Goal: Task Accomplishment & Management: Use online tool/utility

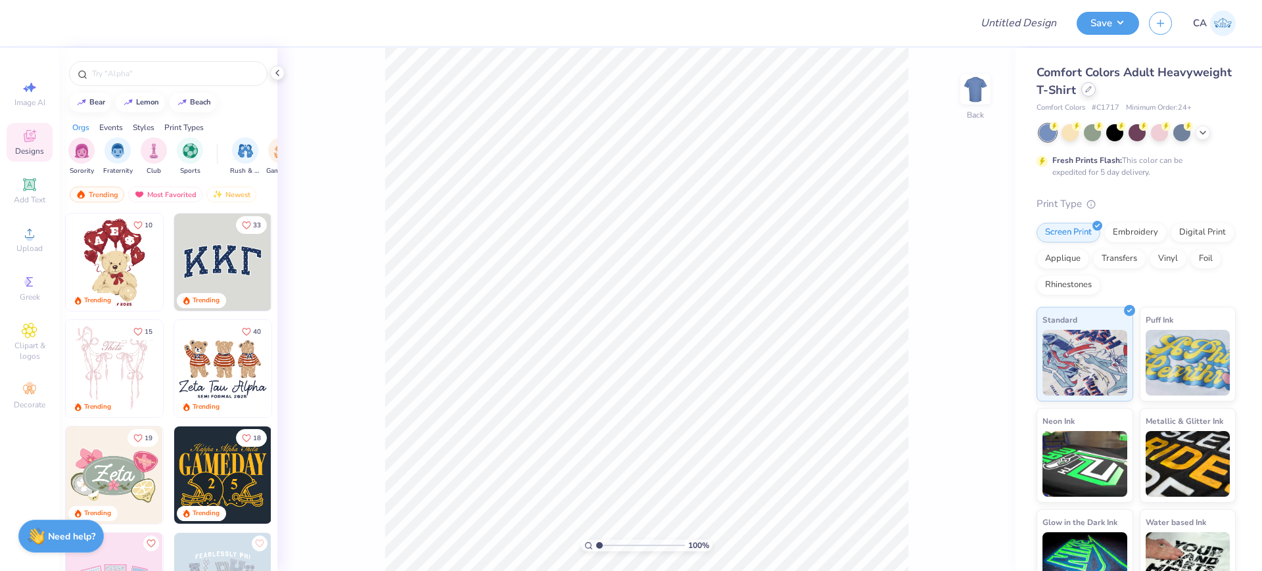
click at [1096, 89] on div at bounding box center [1088, 89] width 14 height 14
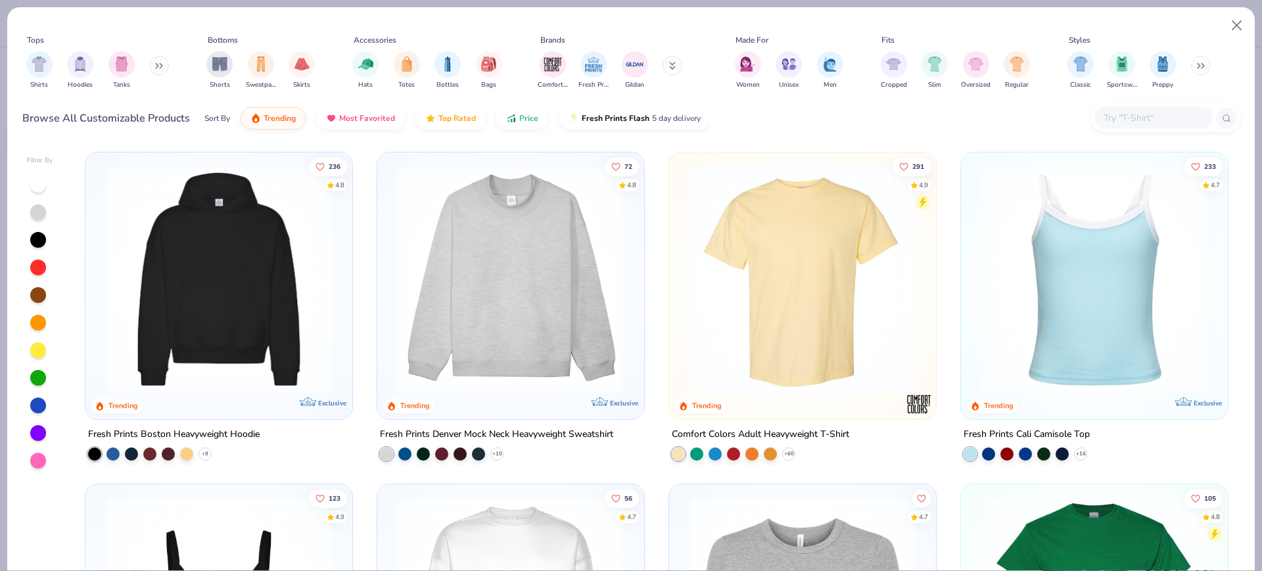
click at [1171, 113] on input "text" at bounding box center [1152, 117] width 101 height 15
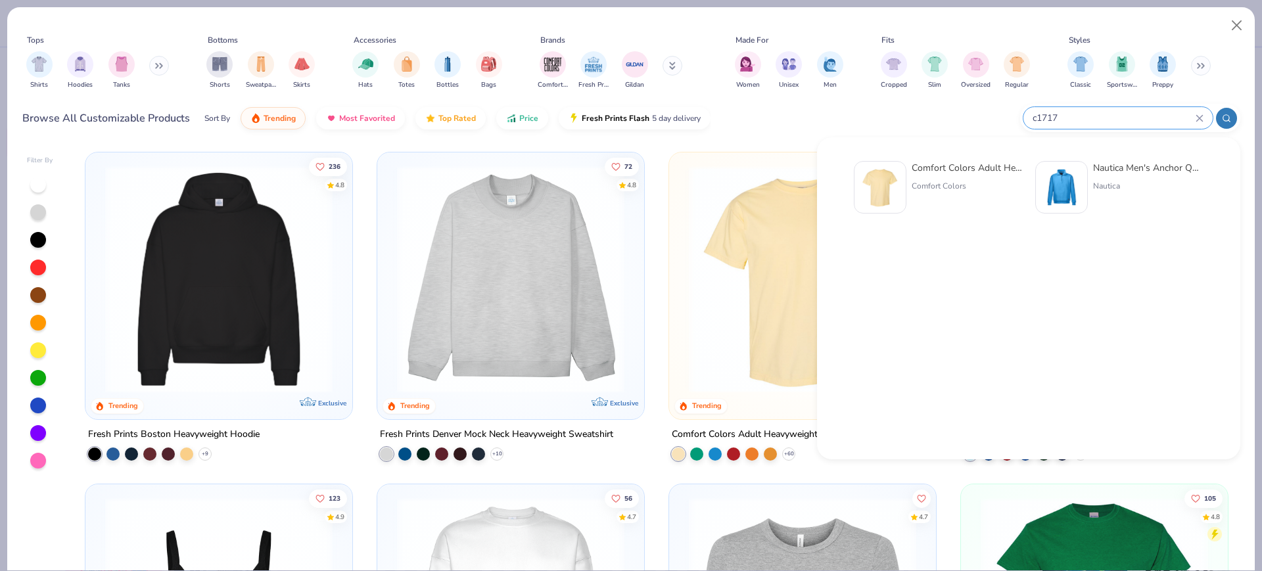
type input "c1717"
click at [981, 181] on div "Comfort Colors" at bounding box center [967, 186] width 110 height 12
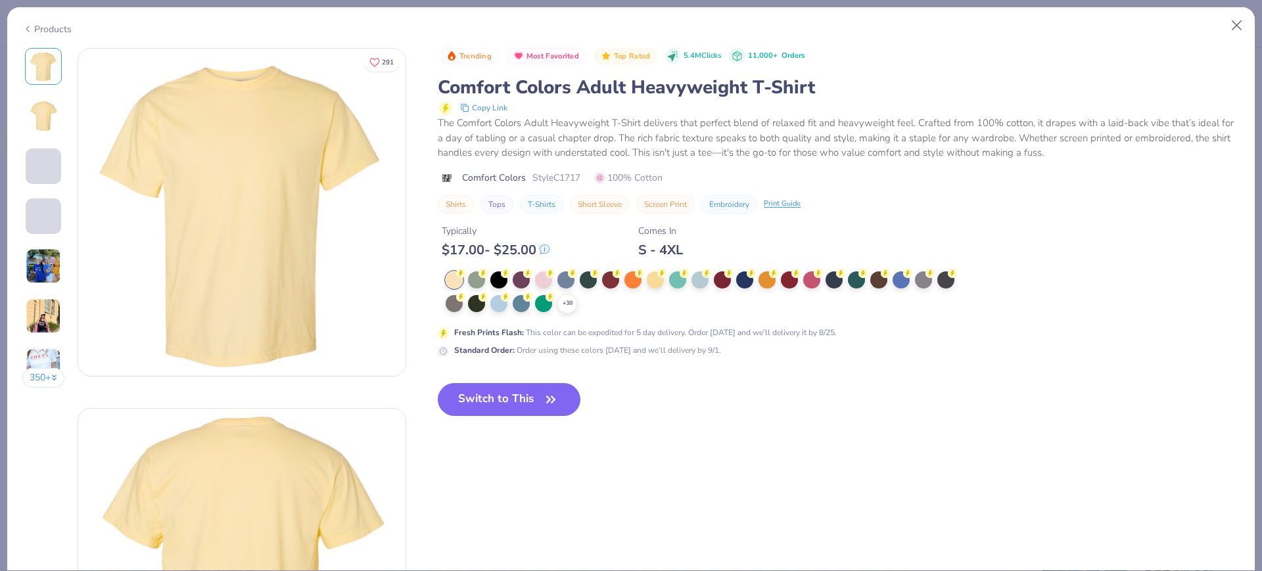
click at [575, 309] on div "+ 38" at bounding box center [567, 304] width 20 height 20
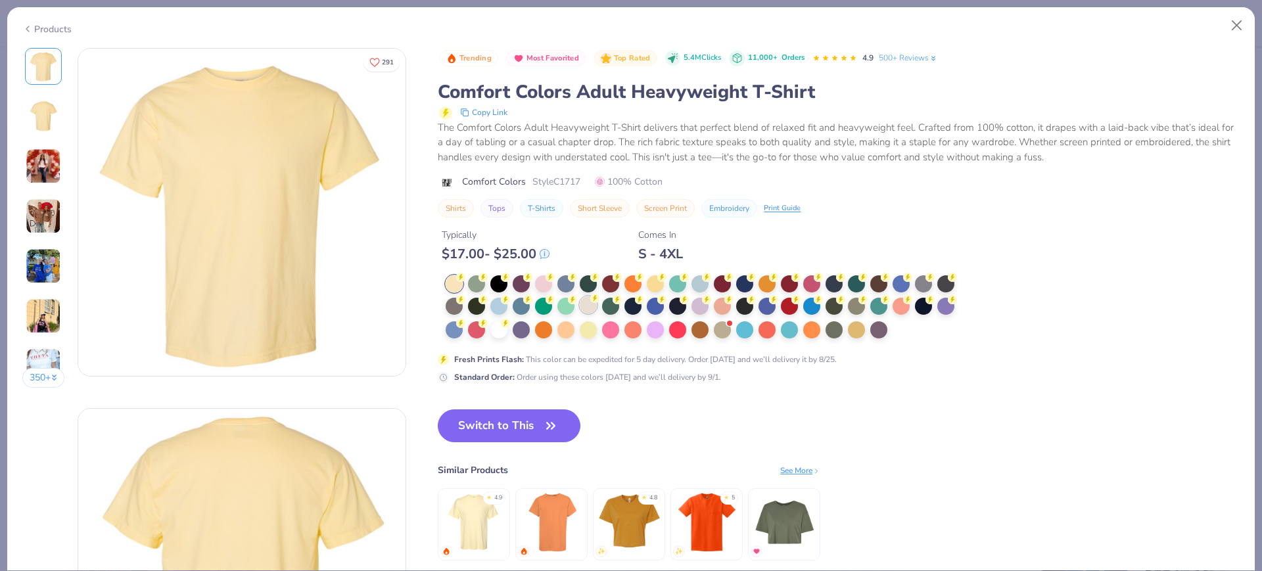
click at [585, 308] on div at bounding box center [588, 304] width 17 height 17
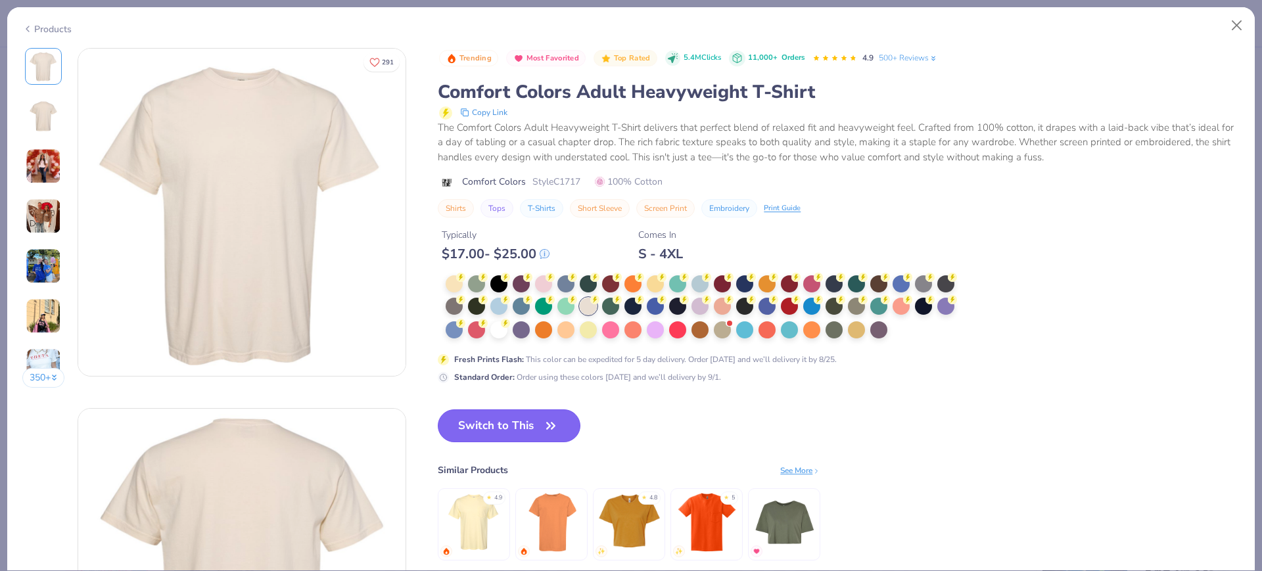
click at [459, 417] on button "Switch to This" at bounding box center [509, 426] width 143 height 33
click at [475, 429] on button "Switch to This" at bounding box center [509, 426] width 143 height 33
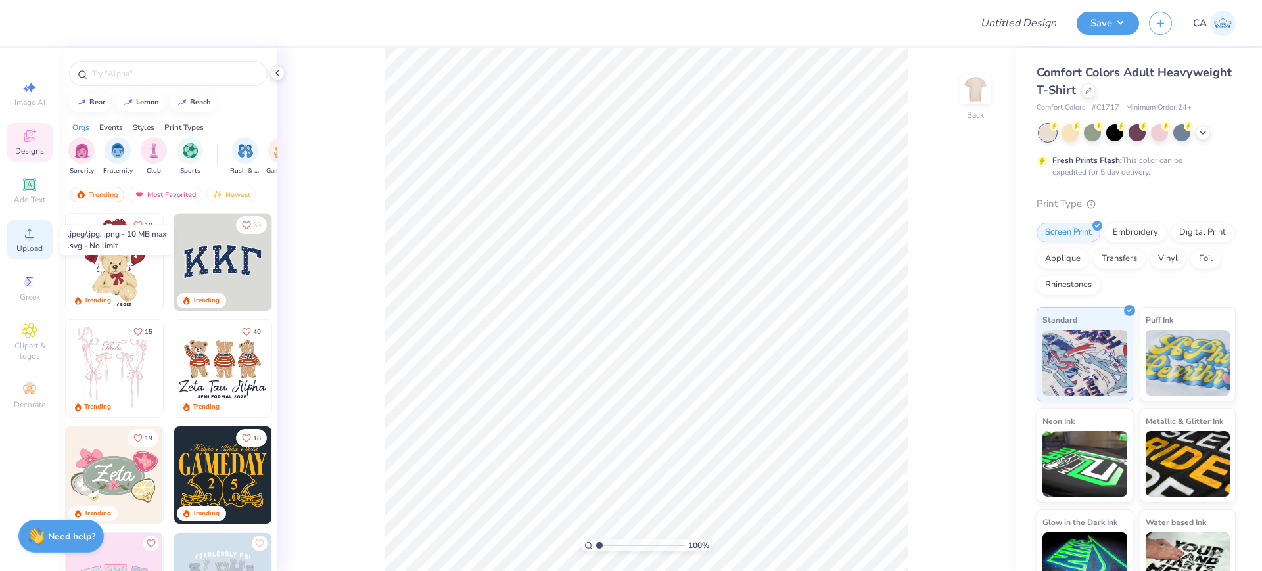
click at [13, 243] on div "Upload" at bounding box center [30, 239] width 46 height 39
click at [1171, 241] on div "Digital Print" at bounding box center [1203, 231] width 64 height 20
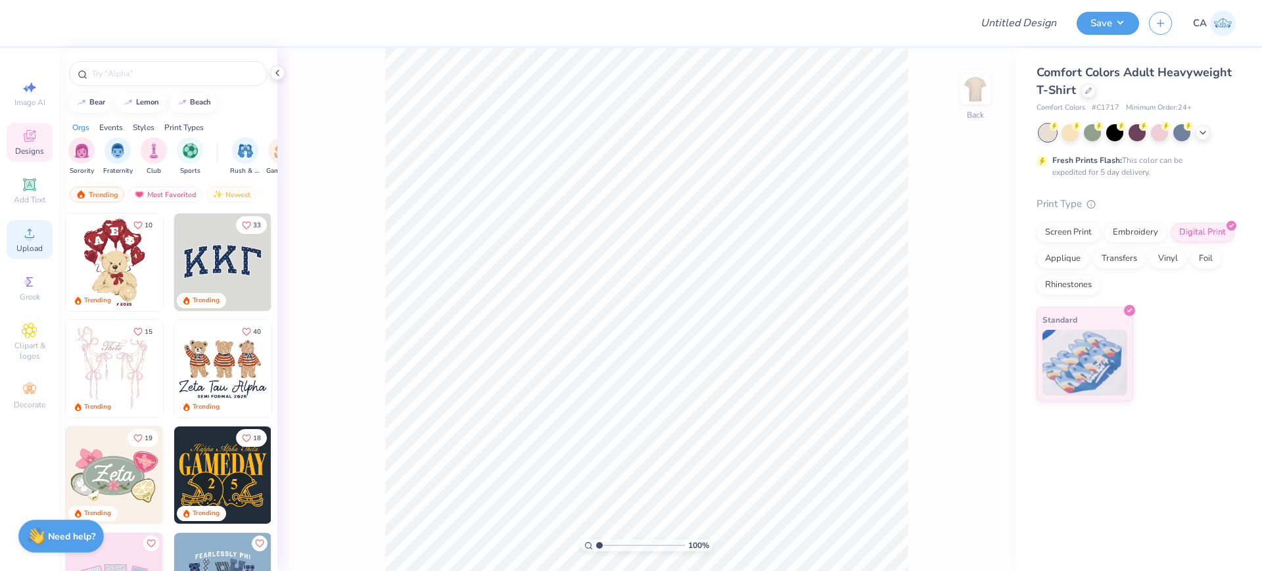
click at [22, 243] on span "Upload" at bounding box center [29, 248] width 26 height 11
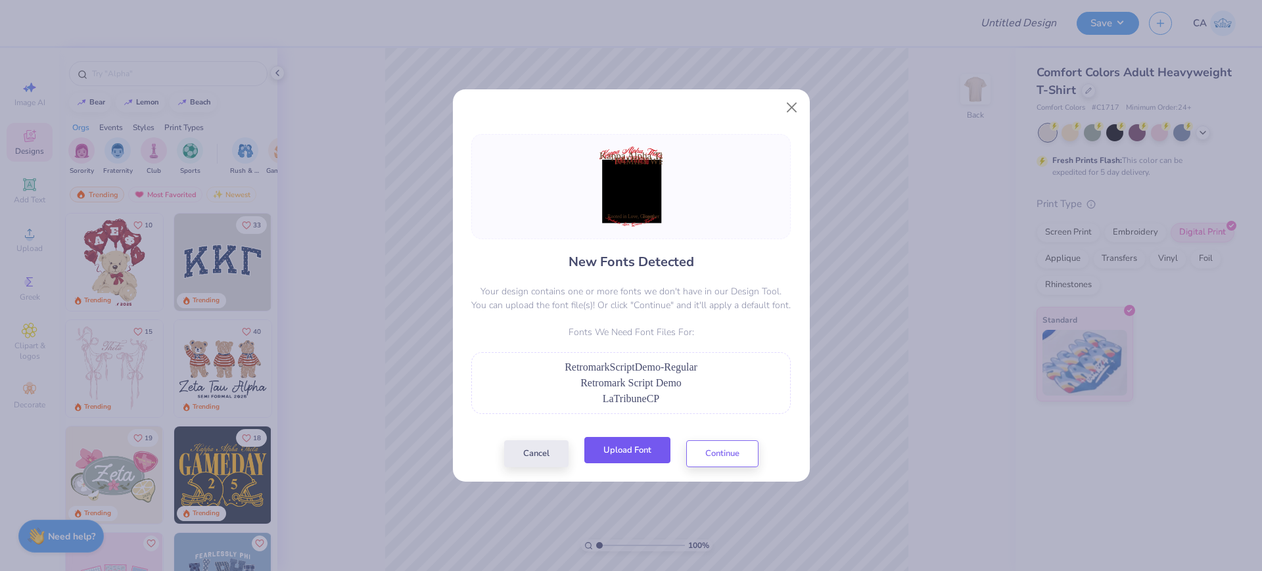
click at [613, 458] on button "Upload Font" at bounding box center [627, 450] width 86 height 27
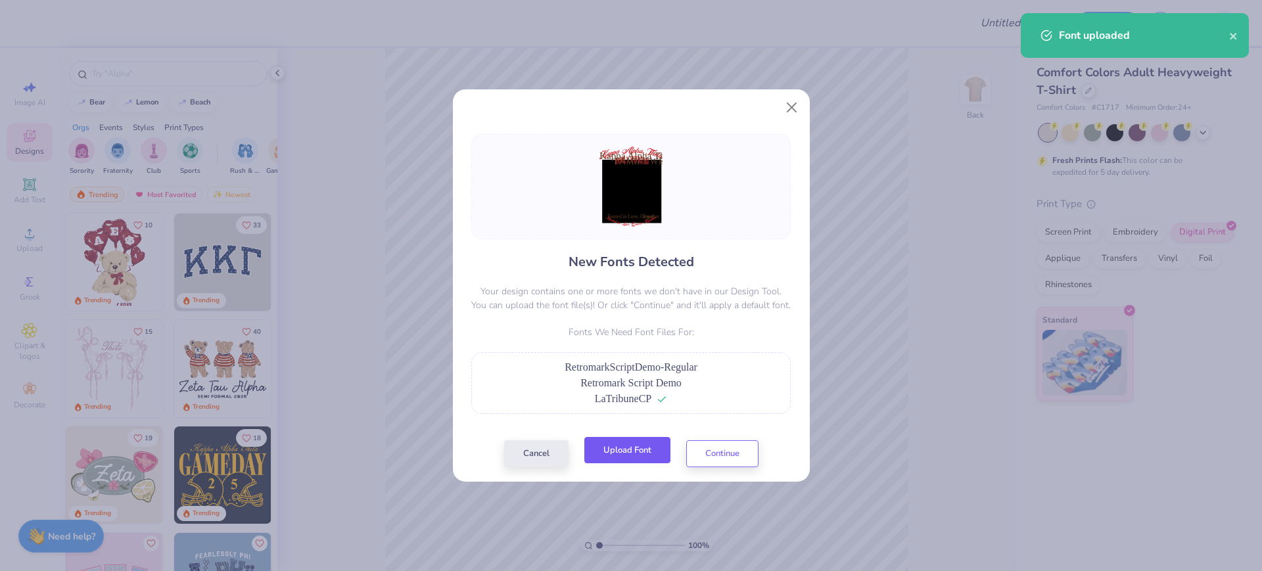
click at [640, 446] on button "Upload Font" at bounding box center [627, 450] width 86 height 27
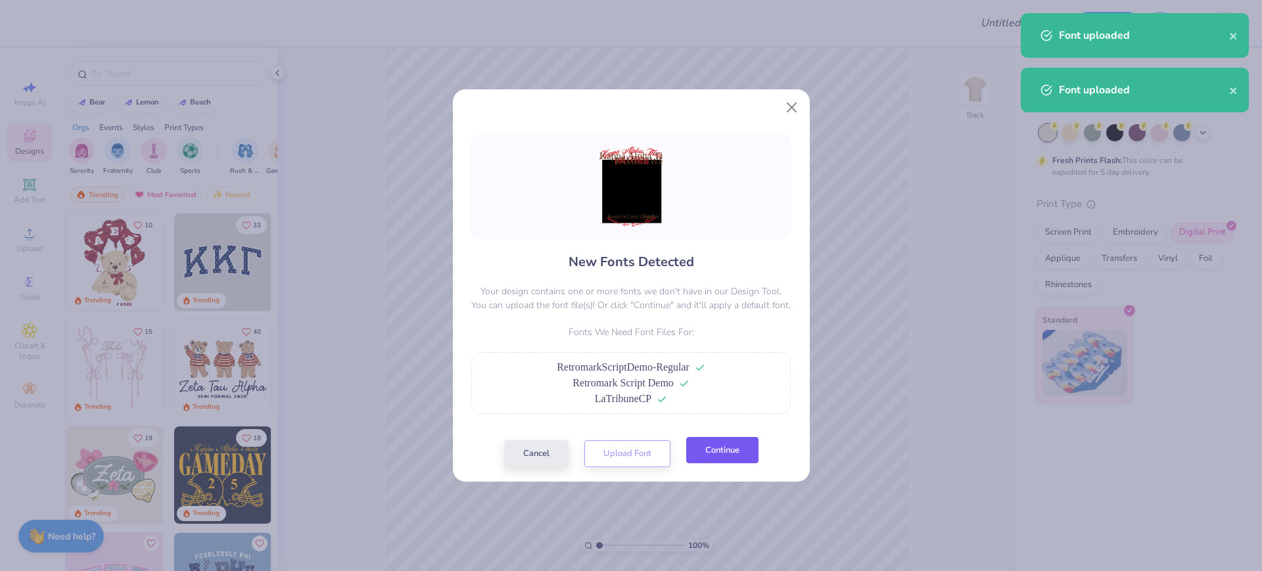
click at [733, 449] on button "Continue" at bounding box center [722, 450] width 72 height 27
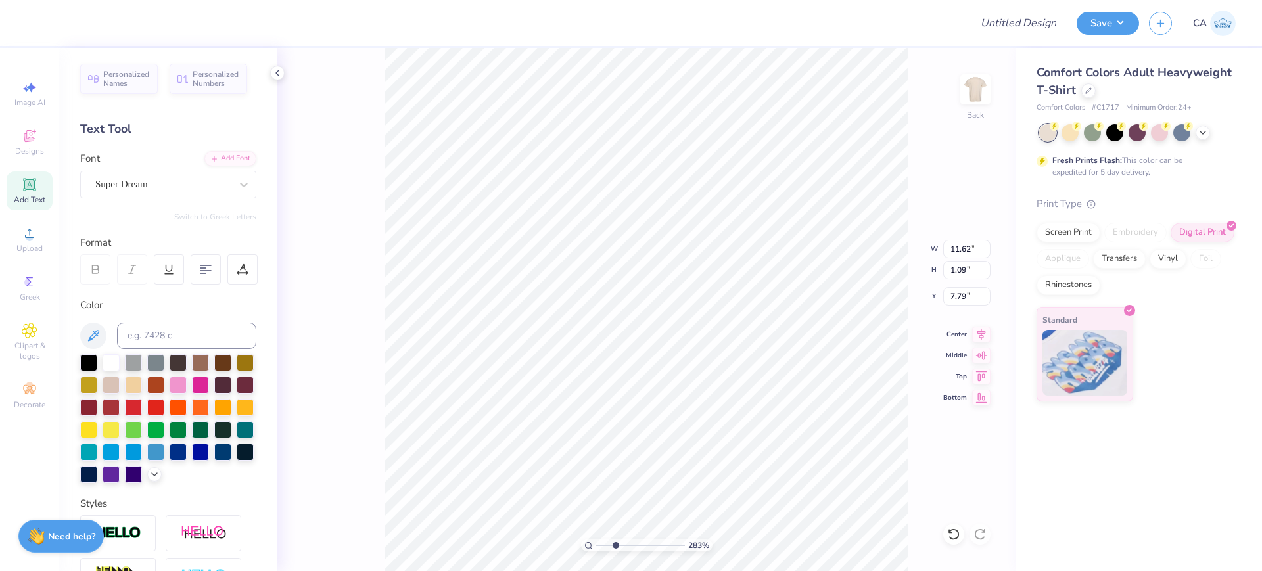
type input "2.83"
click at [615, 549] on input "range" at bounding box center [640, 546] width 89 height 12
click at [106, 186] on div "Super Dream" at bounding box center [163, 184] width 138 height 20
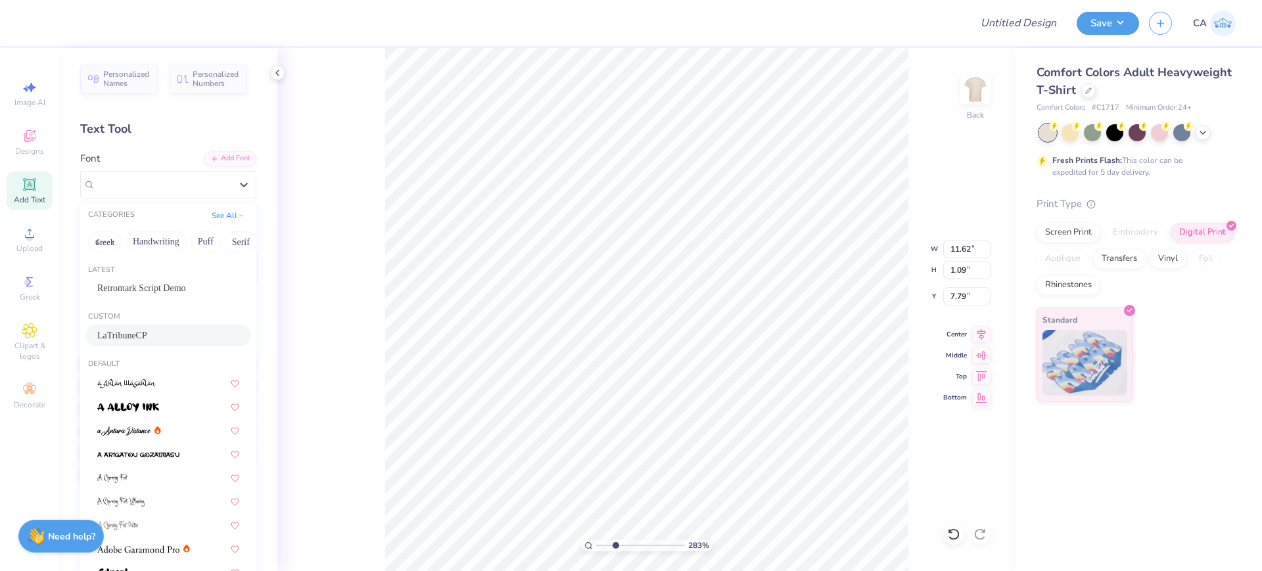
click at [135, 334] on div "LaTribuneCP" at bounding box center [168, 336] width 142 height 14
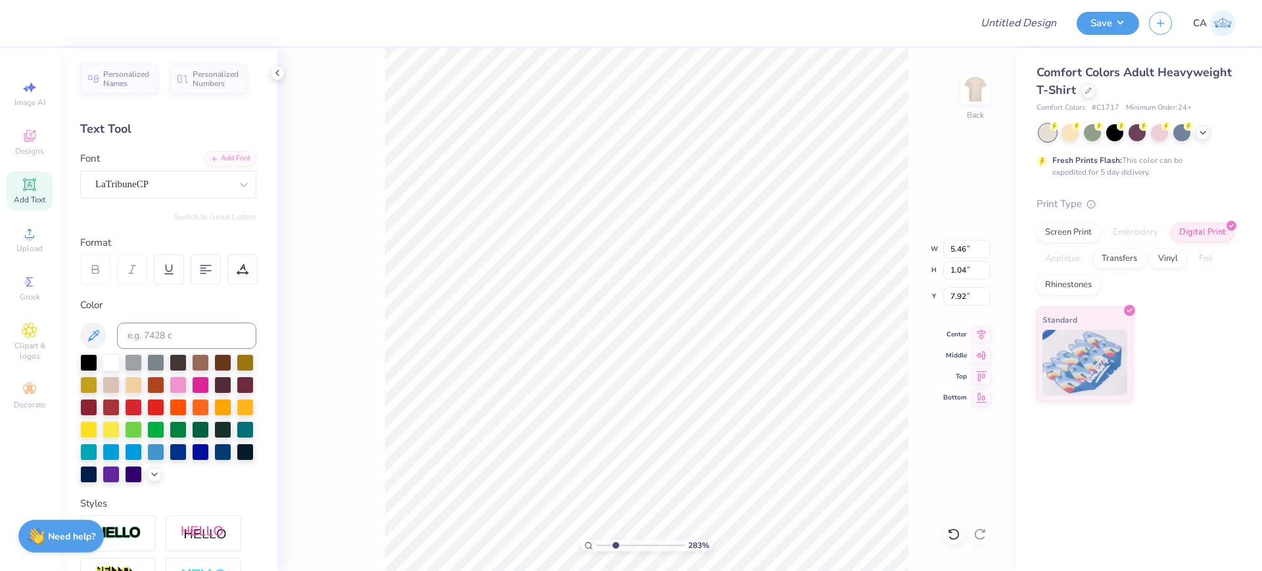
type input "5.46"
type input "1.04"
type input "7.92"
type input "13.74"
type input "1.52"
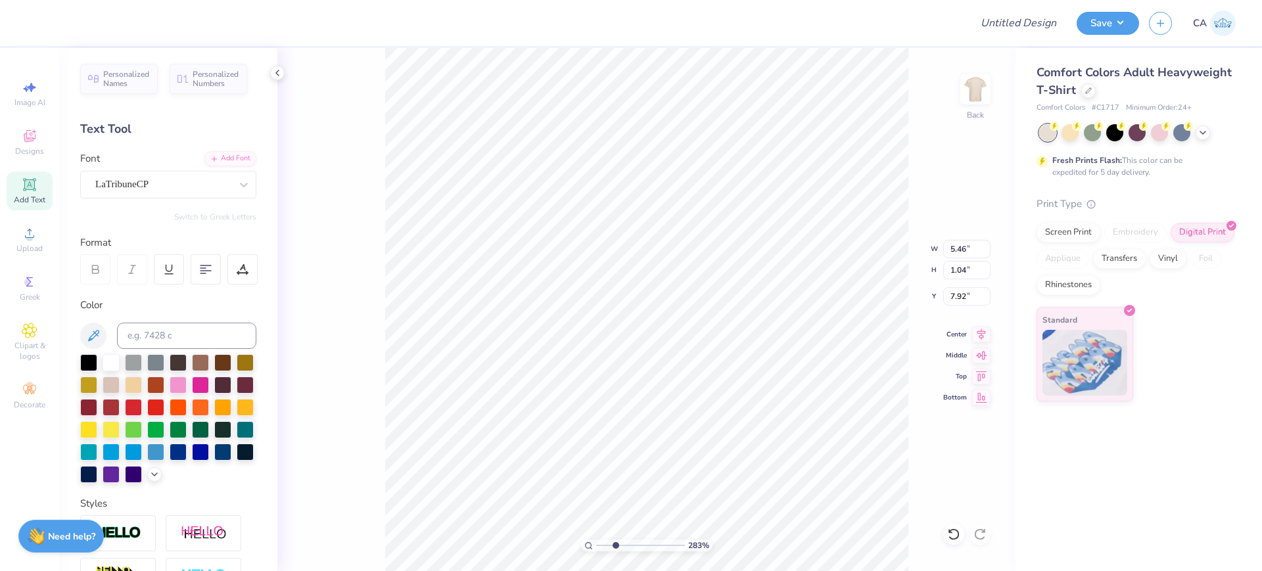
type input "6.78"
click at [148, 190] on div "Super Dream" at bounding box center [163, 184] width 138 height 20
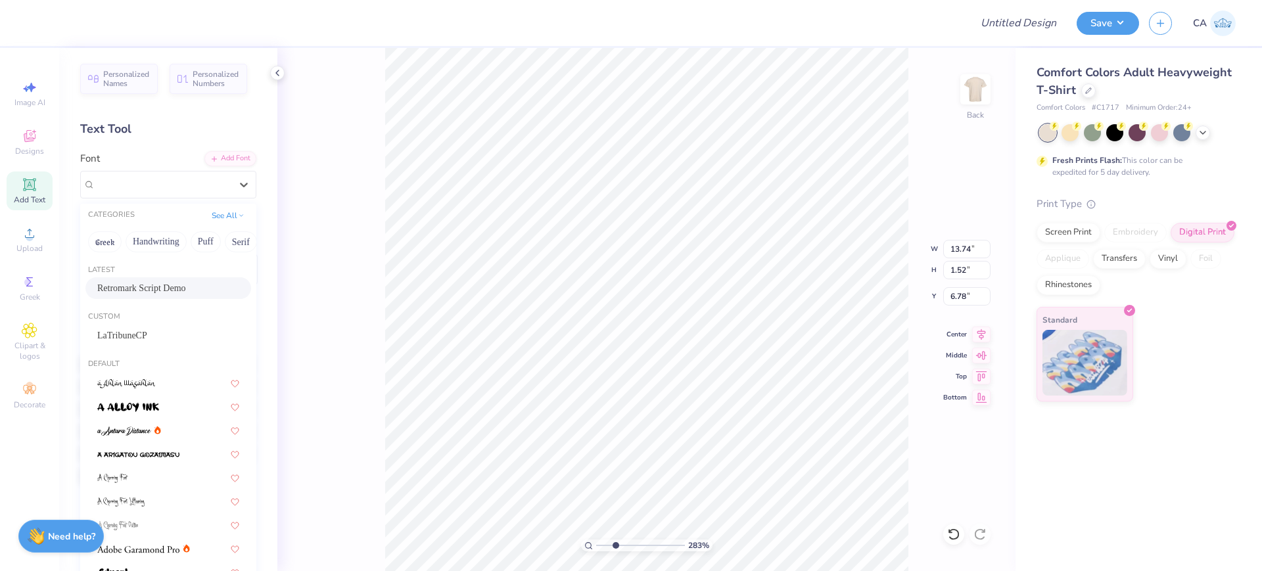
click at [143, 288] on span "Retromark Script Demo" at bounding box center [141, 288] width 89 height 14
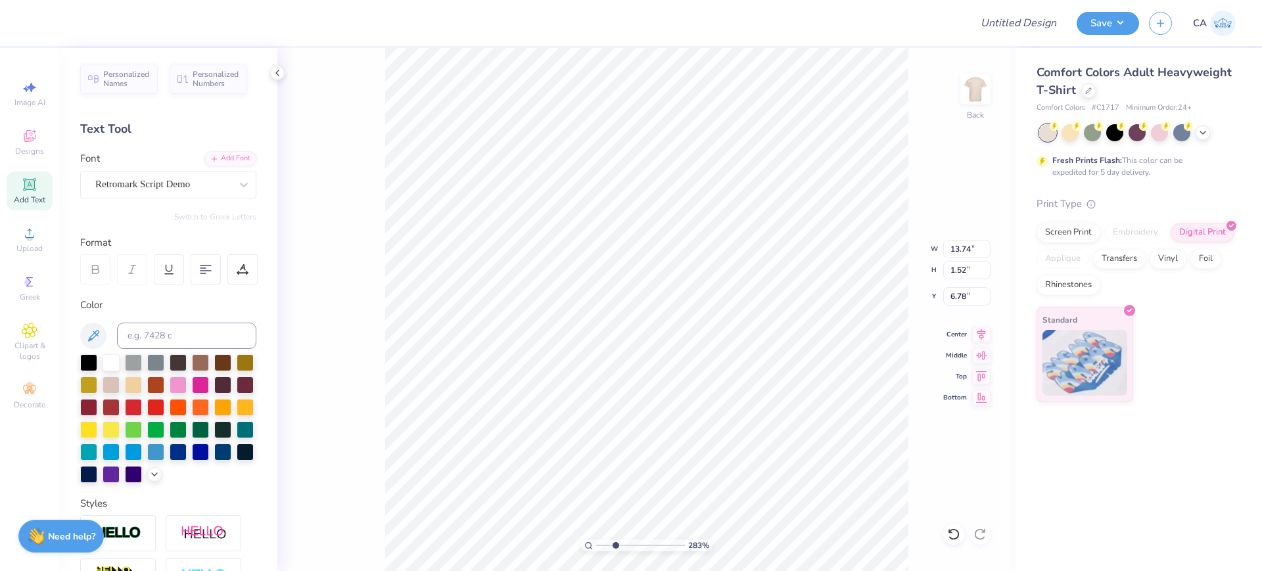
type input "10.33"
type input "1.54"
type input "6.72"
type input "11.60"
type input "0.72"
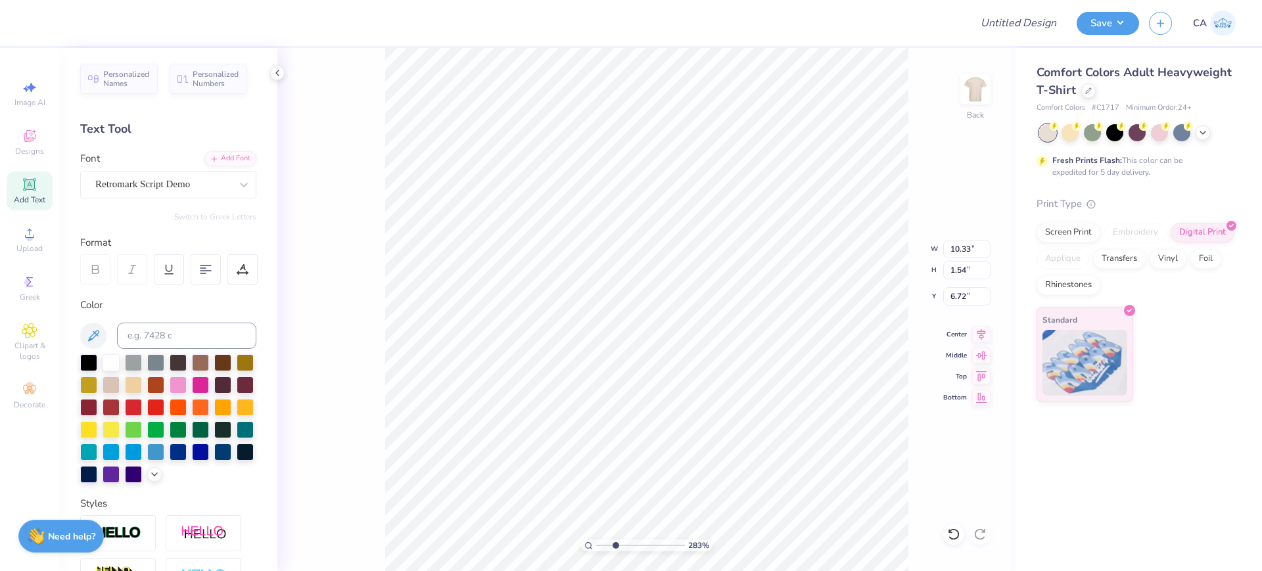
type input "17.17"
click at [153, 190] on div "Super Dream" at bounding box center [163, 184] width 138 height 20
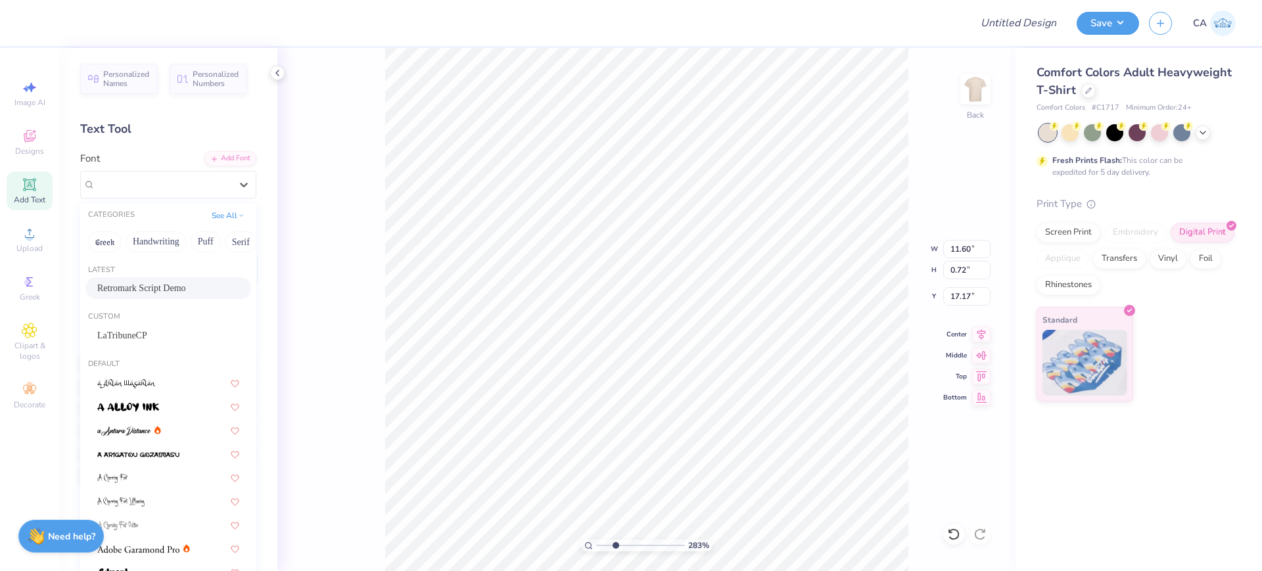
click at [151, 285] on span "Retromark Script Demo" at bounding box center [141, 288] width 89 height 14
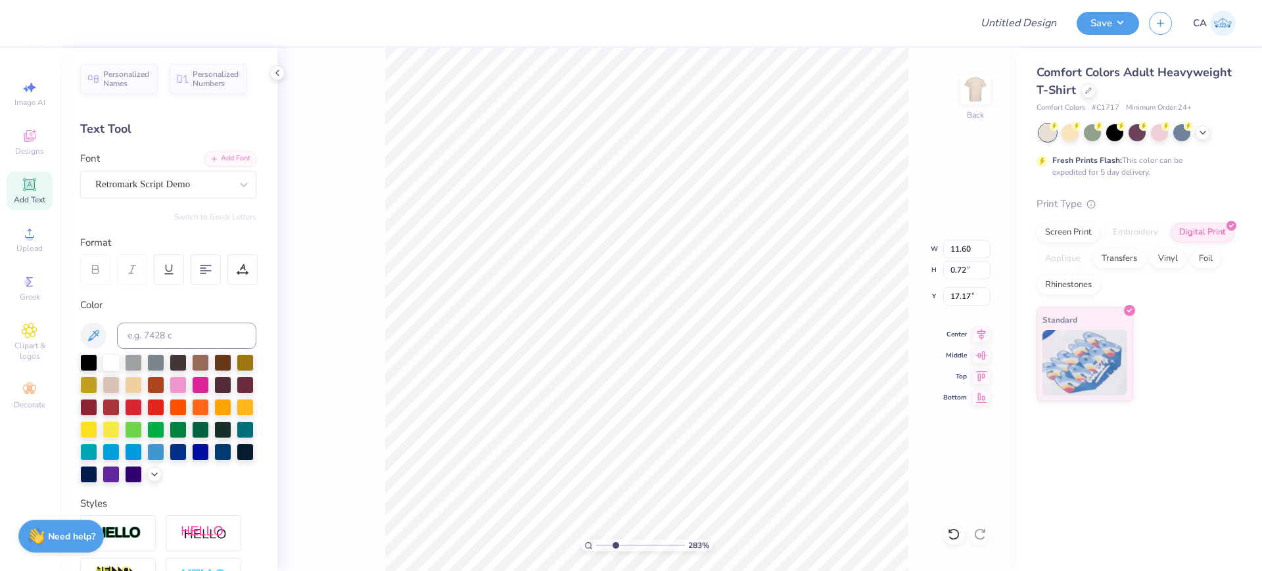
type input "7.69"
type input "0.78"
type input "17.58"
type input "10.33"
type input "13.20"
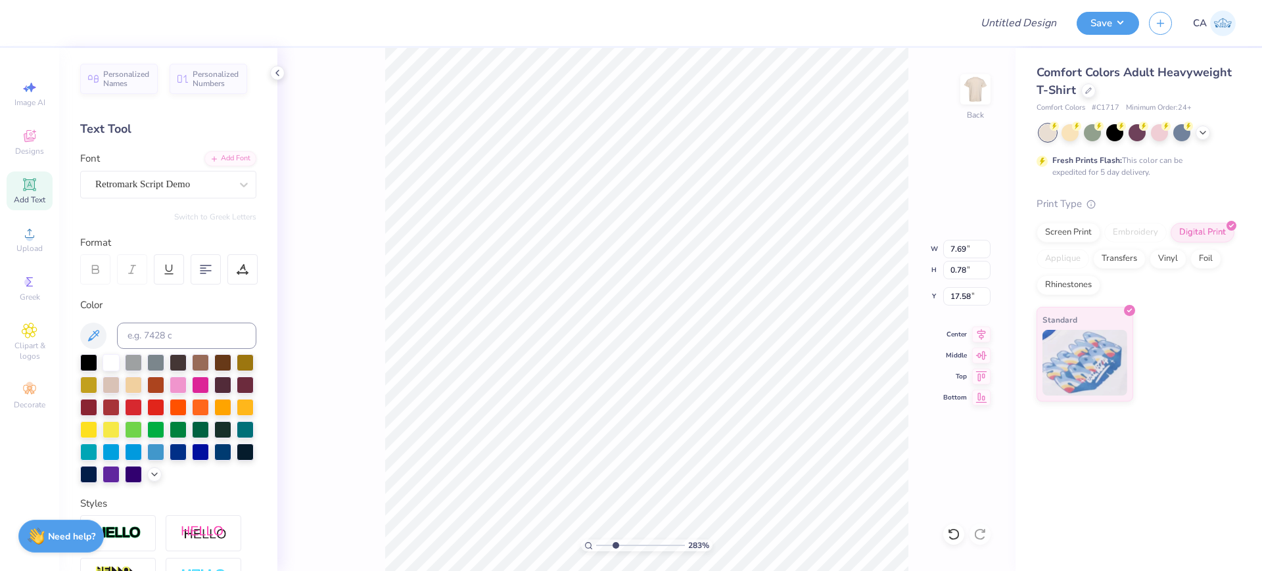
type input "5.90"
click at [977, 336] on icon at bounding box center [981, 333] width 18 height 16
type input "7.69"
type input "0.78"
type input "17.58"
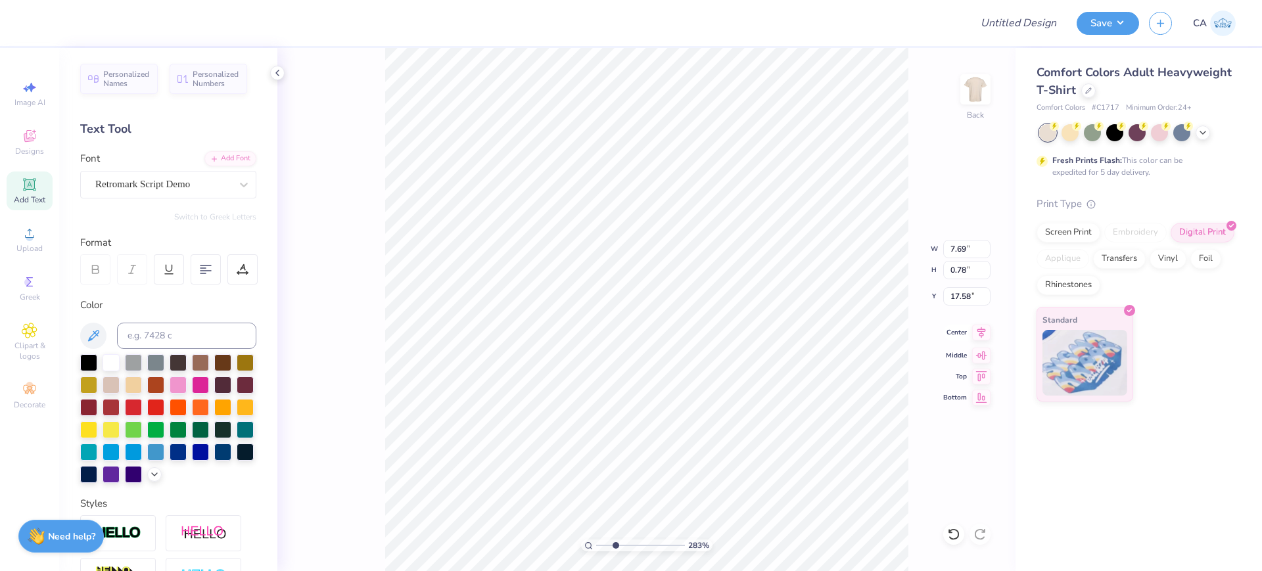
click at [975, 330] on icon at bounding box center [981, 333] width 18 height 16
type input "10.33"
type input "1.54"
type input "6.72"
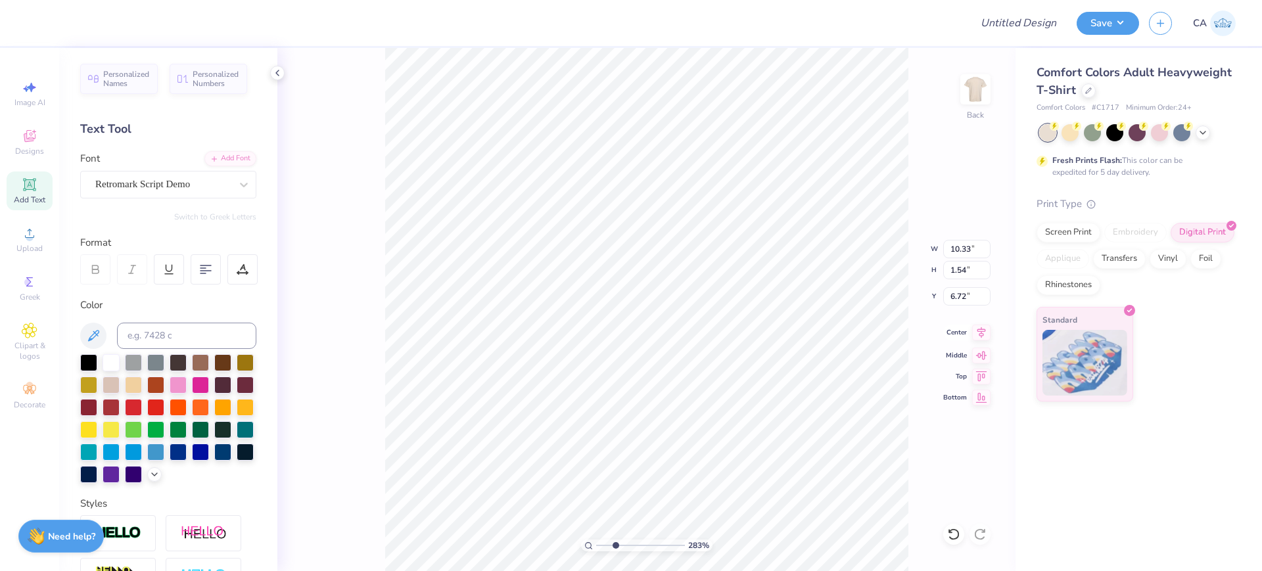
click at [978, 333] on icon at bounding box center [981, 333] width 18 height 16
type input "5.46"
type input "1.04"
type input "7.92"
click at [973, 334] on icon at bounding box center [981, 333] width 18 height 16
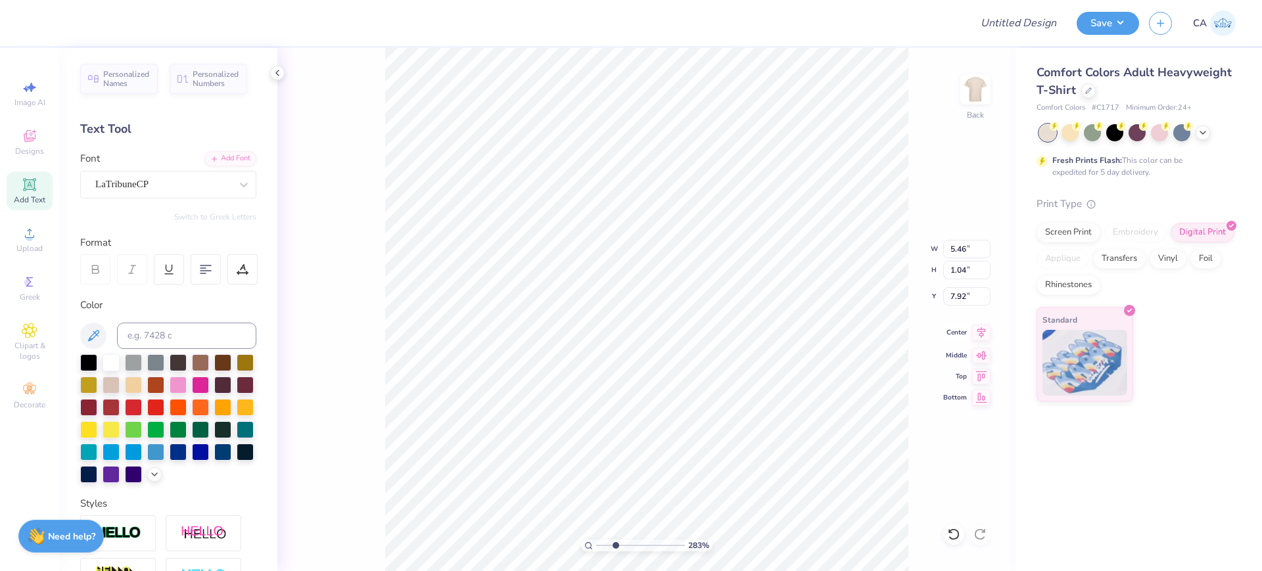
type input "10.33"
type input "1.54"
type input "6.72"
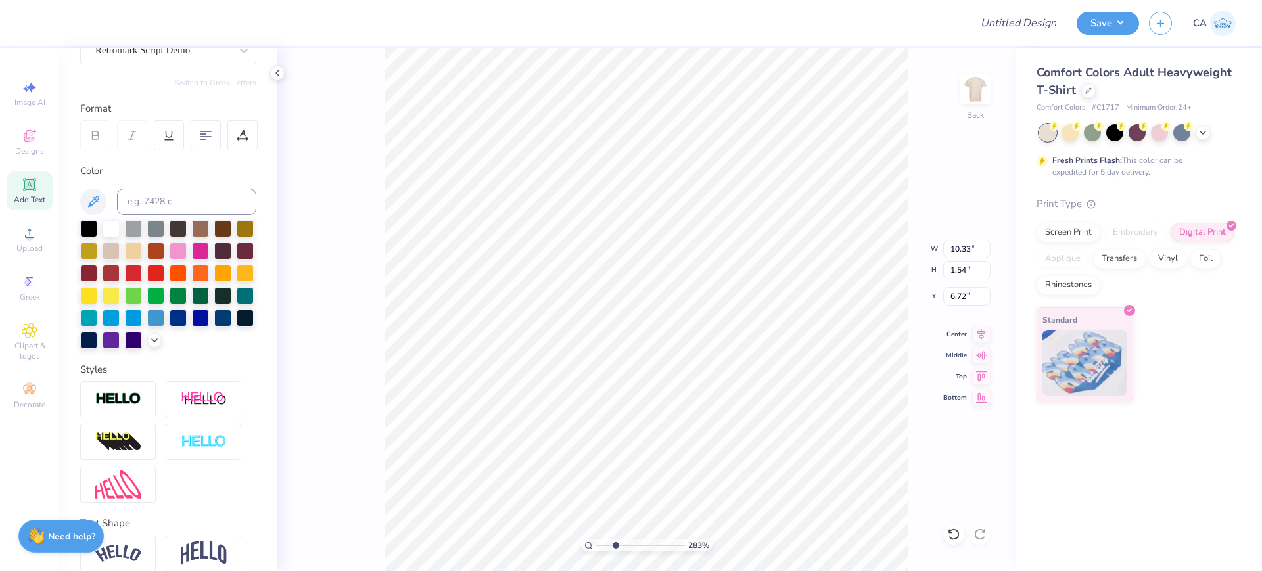
scroll to position [216, 0]
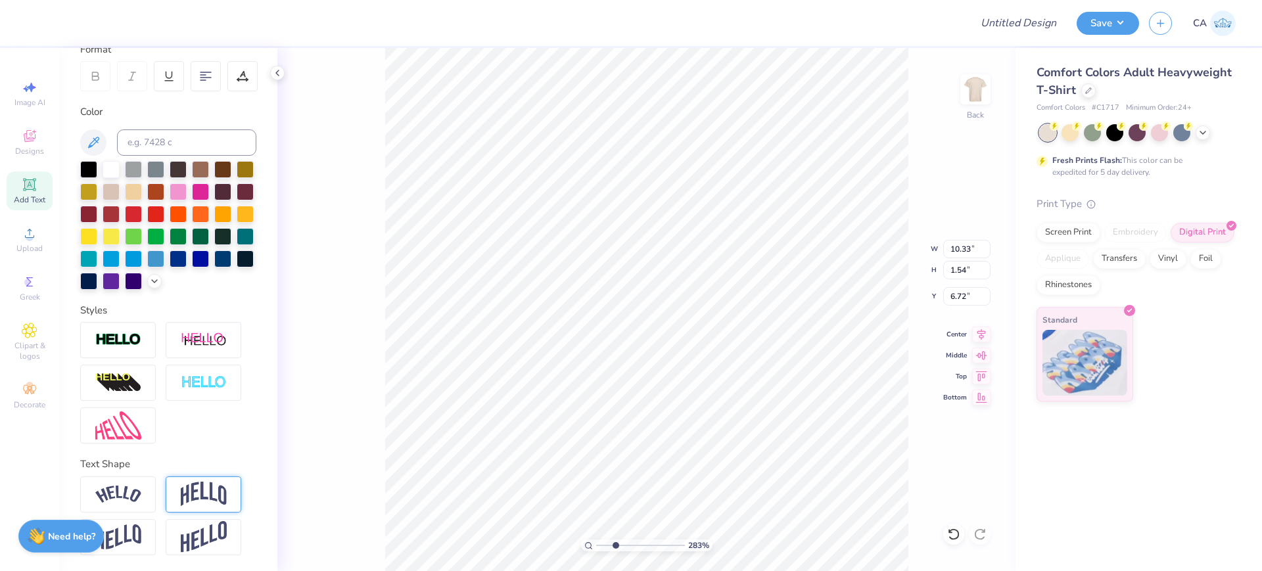
click at [197, 489] on img at bounding box center [204, 494] width 46 height 25
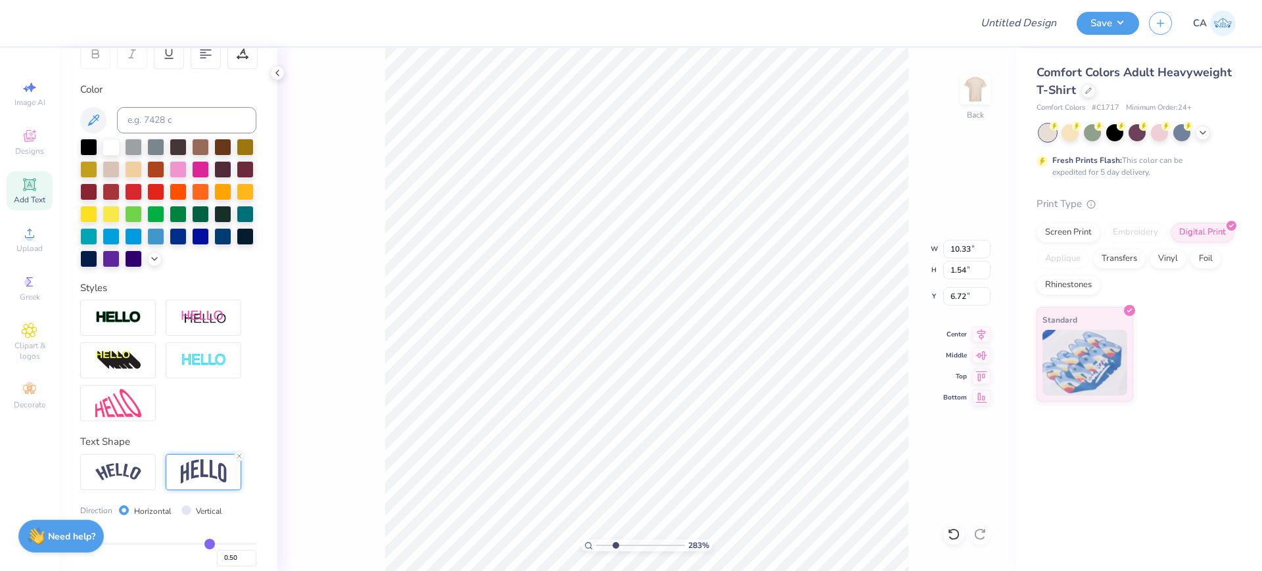
type input "3.18"
type input "5.90"
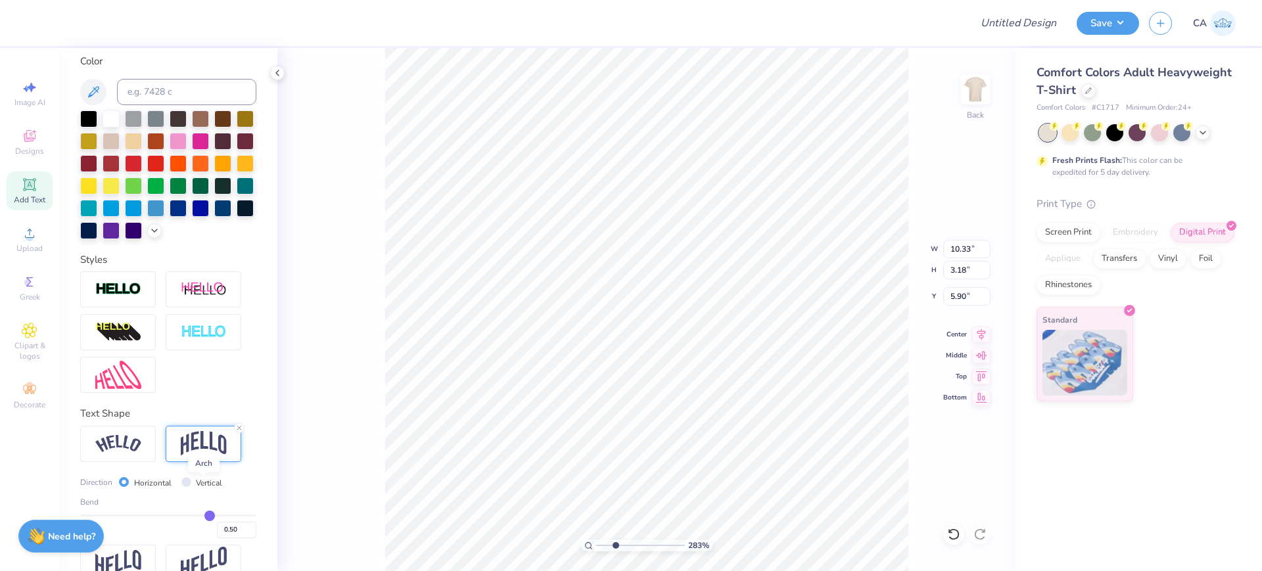
scroll to position [292, 0]
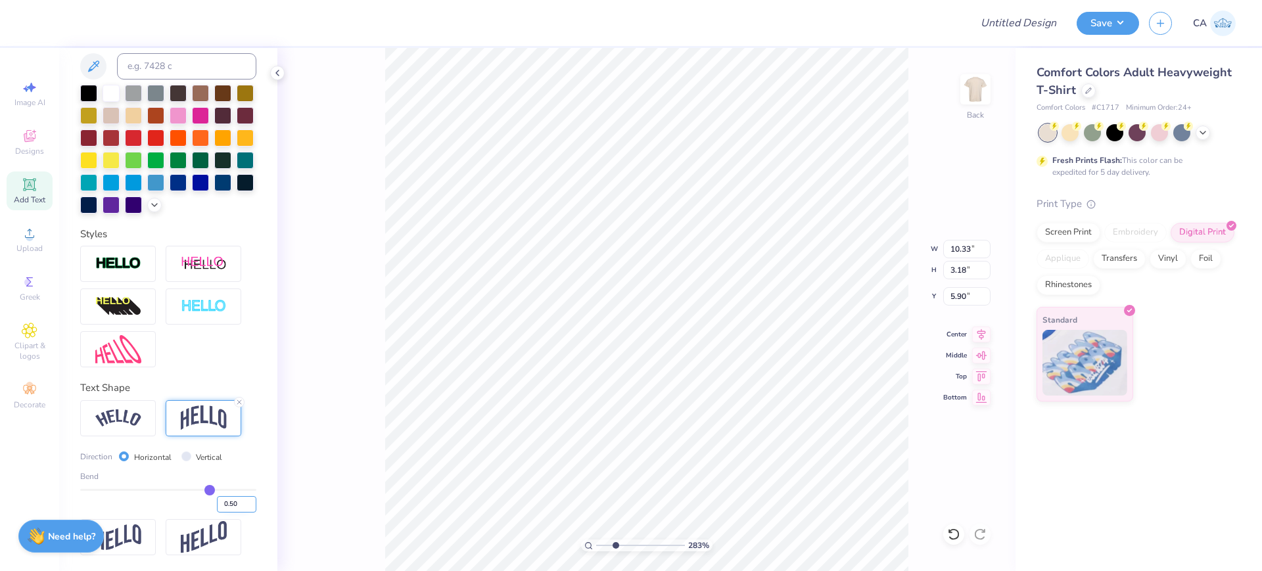
drag, startPoint x: 226, startPoint y: 507, endPoint x: 217, endPoint y: 506, distance: 9.4
click at [217, 506] on input "0.50" at bounding box center [236, 504] width 39 height 16
type input "0.25"
type input "2.11"
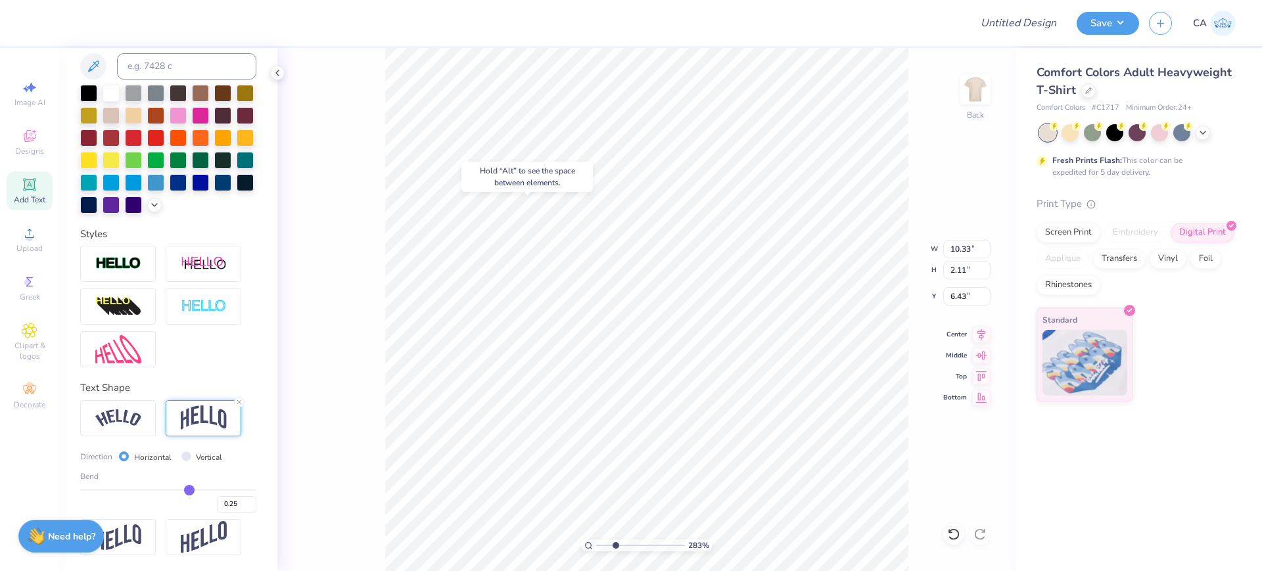
type input "5.90"
type input "5.46"
type input "1.04"
type input "7.92"
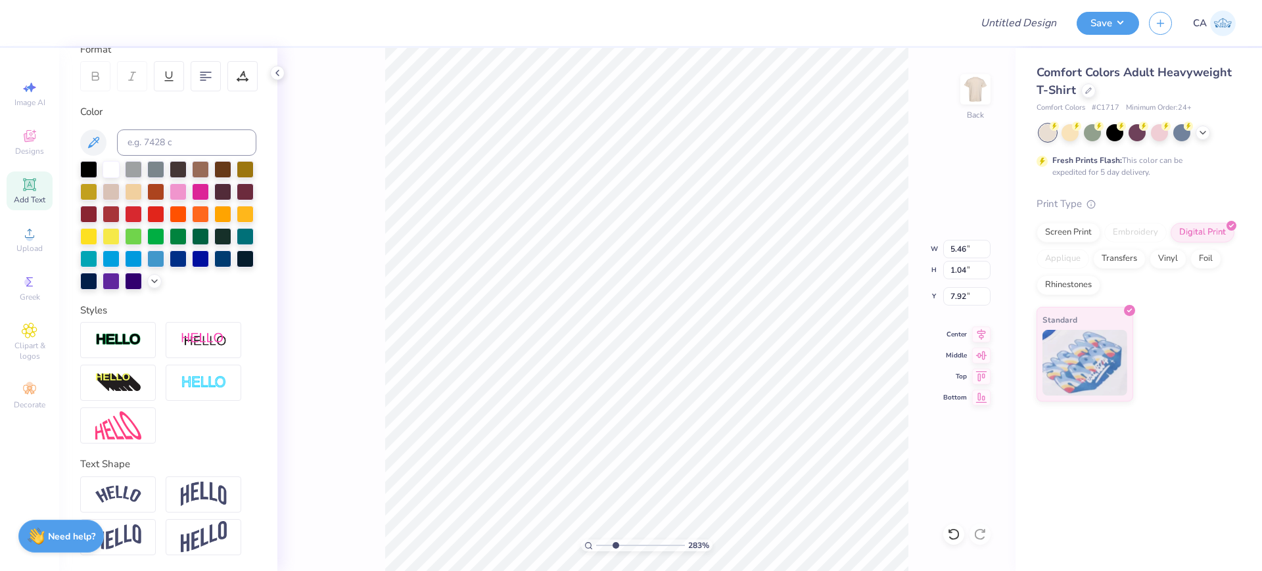
scroll to position [216, 0]
click at [197, 482] on img at bounding box center [204, 494] width 46 height 25
type input "2.17"
type input "7.36"
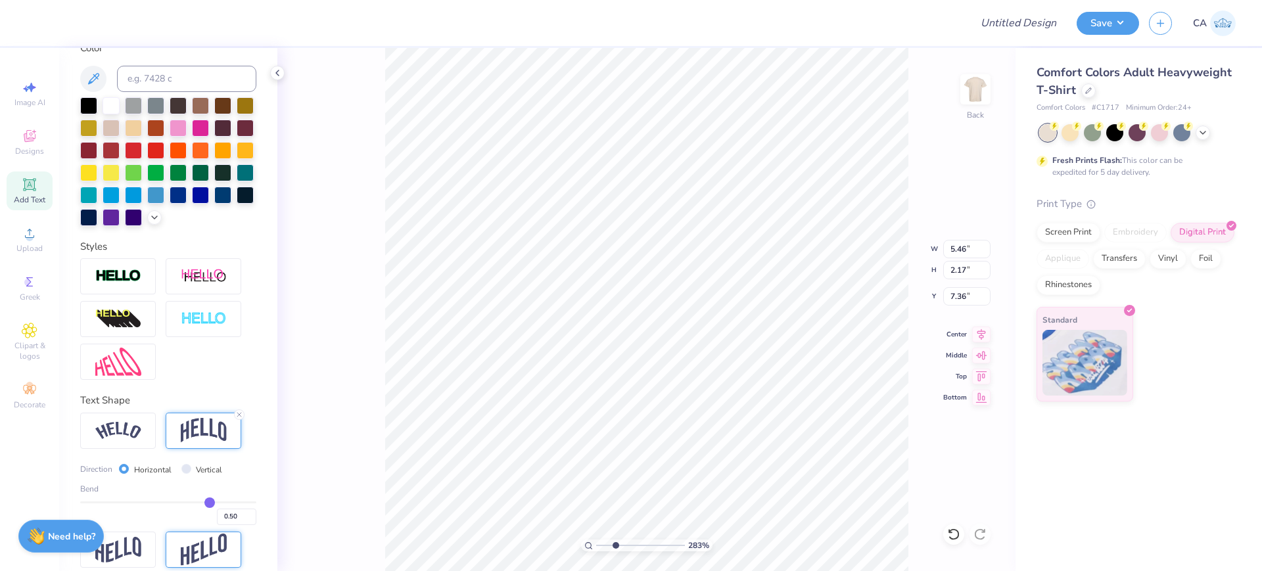
scroll to position [292, 0]
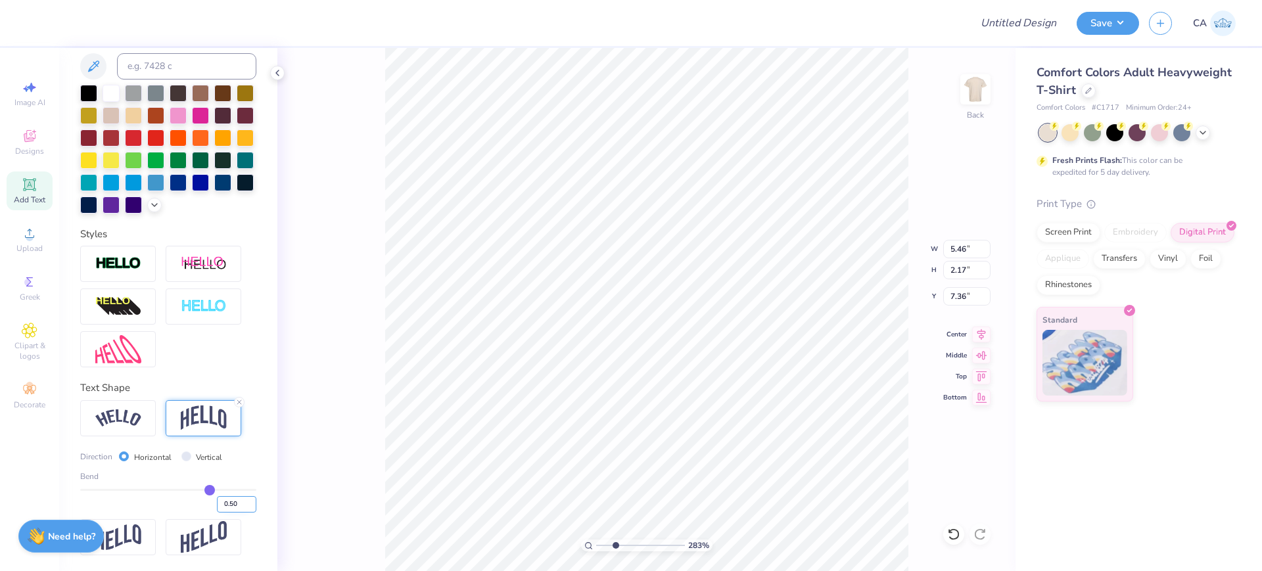
click at [231, 506] on input "0.50" at bounding box center [236, 504] width 39 height 16
type input "0.20"
type input "0.2"
type input "1.47"
type input "7.45"
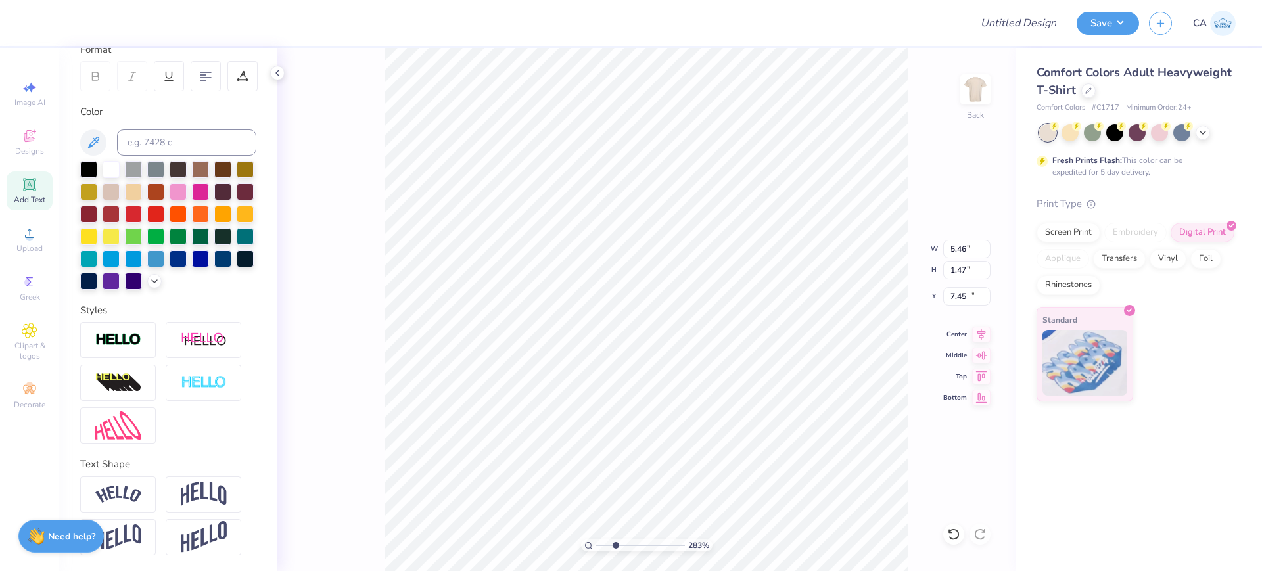
type input "7.69"
type input "0.78"
type input "17.58"
click at [140, 497] on img at bounding box center [118, 495] width 46 height 18
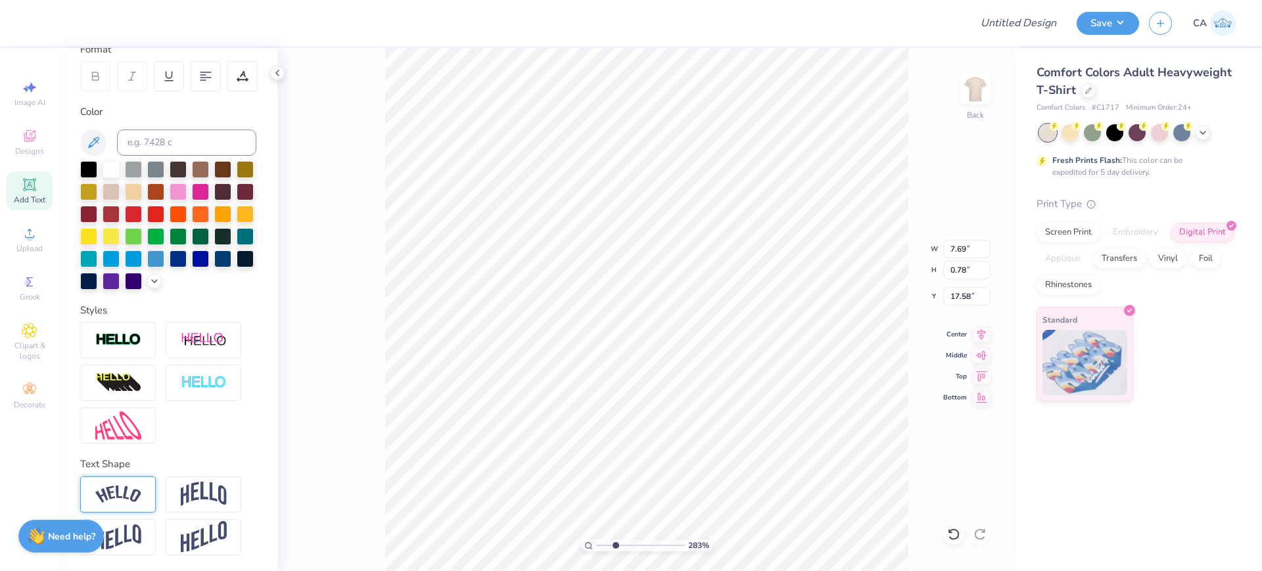
type input "8.18"
type input "1.68"
type input "17.13"
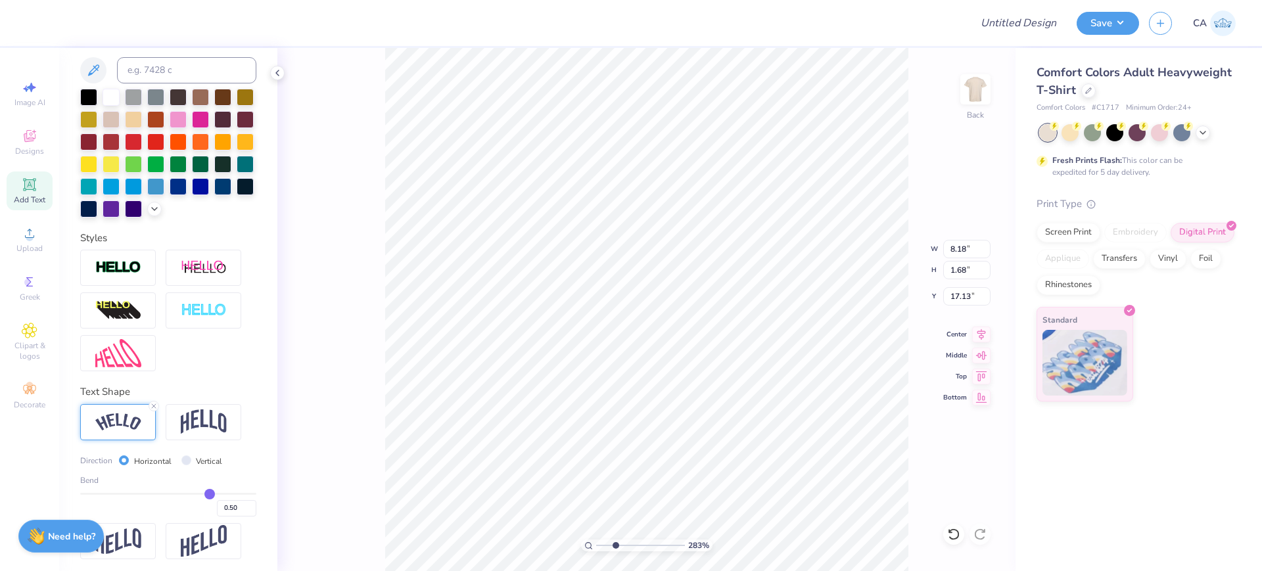
scroll to position [292, 0]
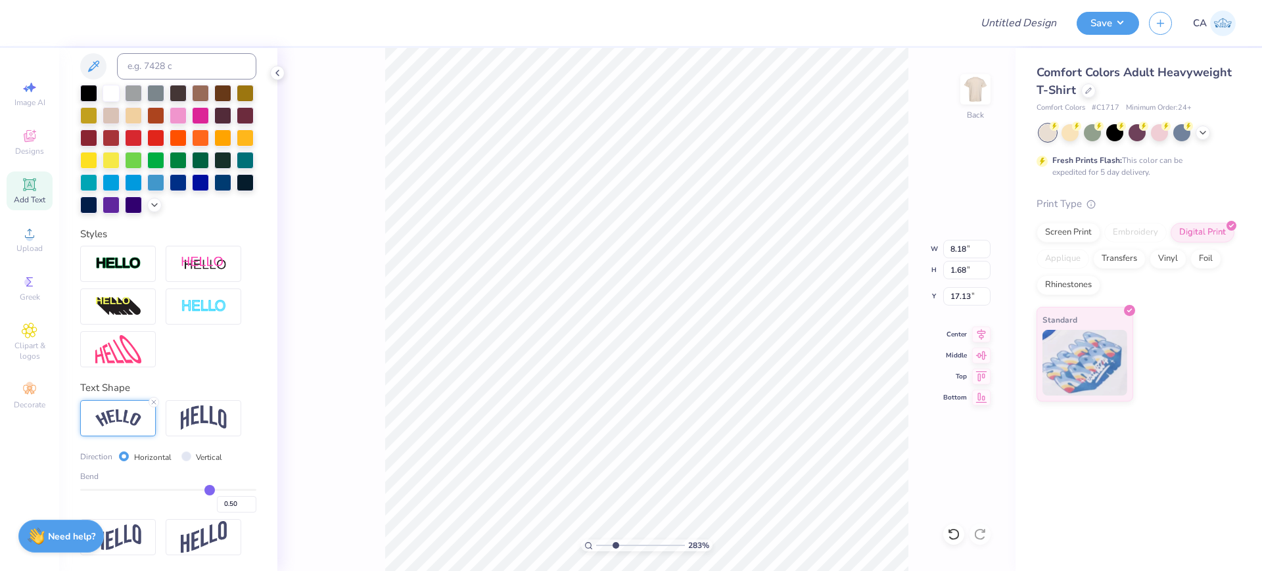
click at [143, 488] on div "Bend 0.50" at bounding box center [168, 492] width 176 height 42
type input "-0.25"
type input "-0.26"
click at [142, 490] on input "range" at bounding box center [168, 490] width 176 height 2
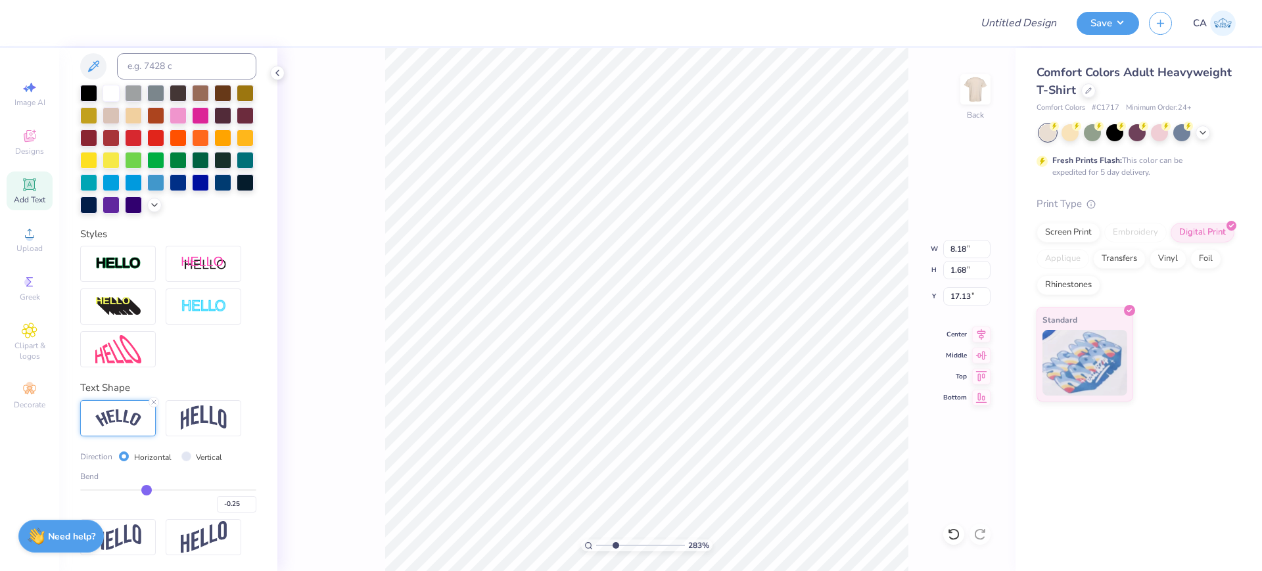
type input "-0.26"
type input "8.11"
type input "1.01"
type input "17.47"
type input "-0.27"
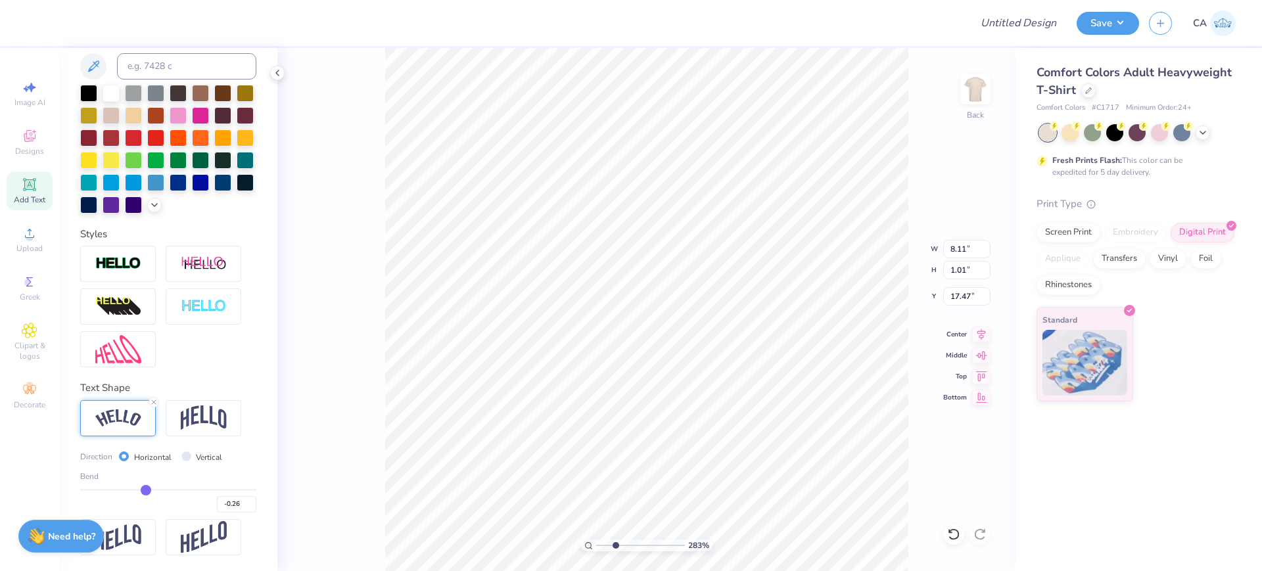
type input "-0.27"
type input "-0.3"
type input "-0.30"
type input "-0.31"
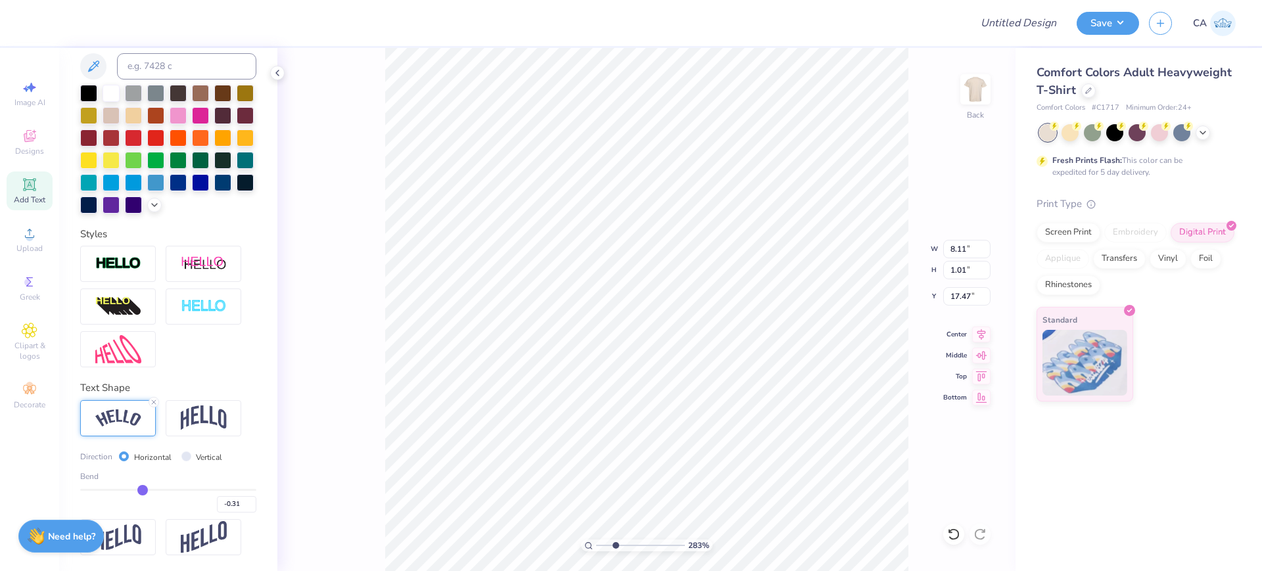
type input "-0.34"
type input "-0.36"
type input "-0.37"
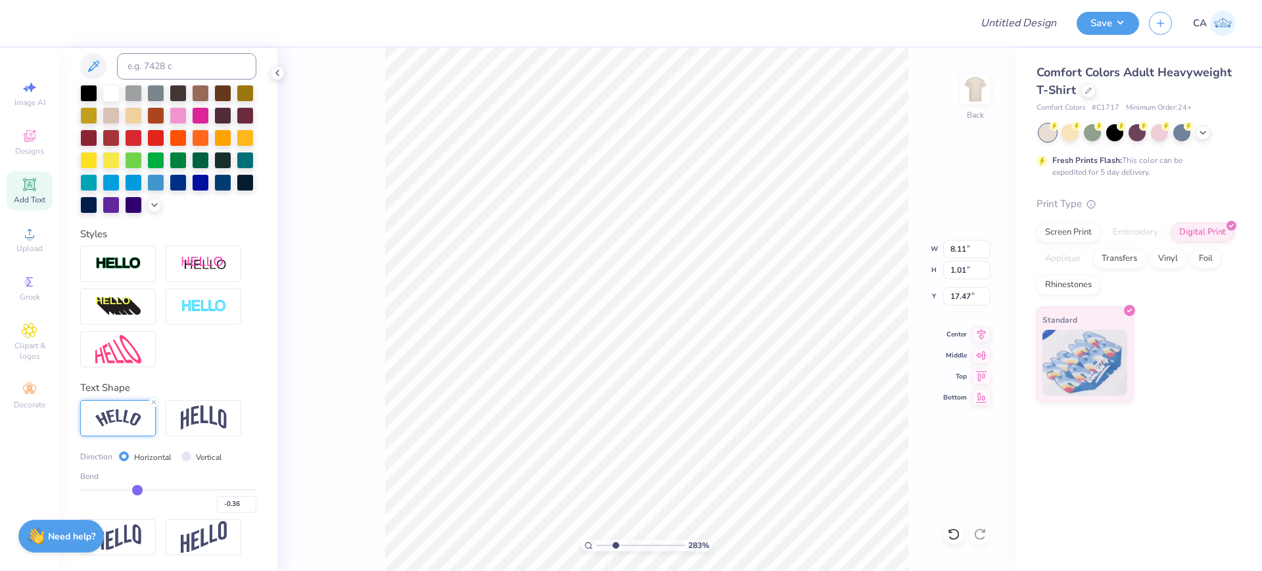
type input "-0.37"
type input "-0.39"
type input "-0.4"
type input "-0.40"
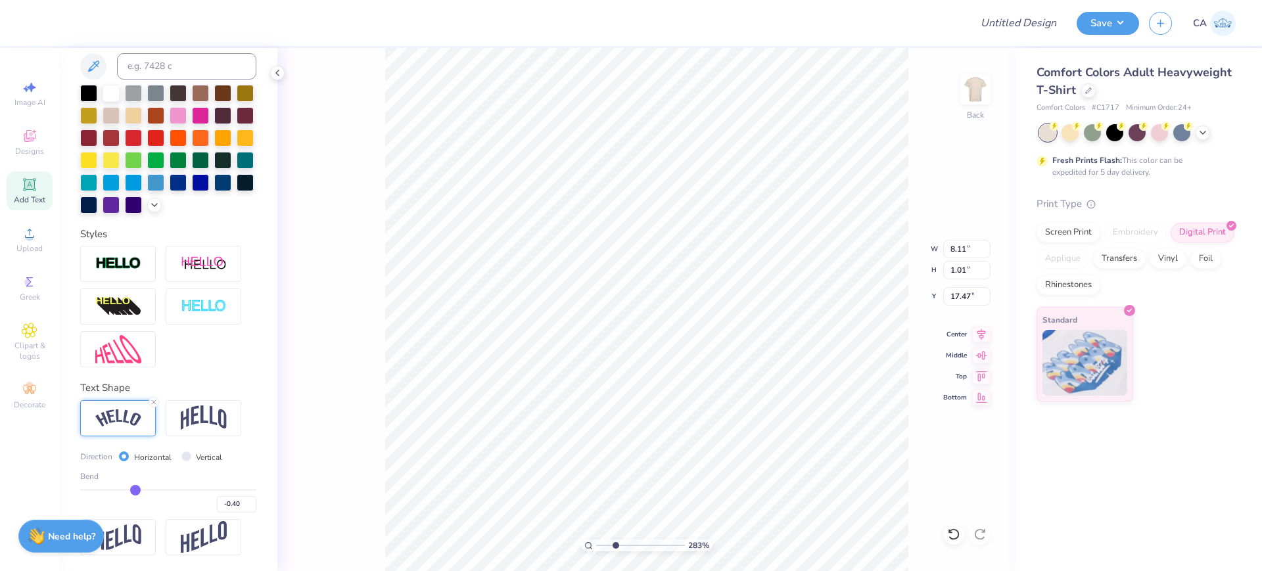
type input "-0.41"
type input "-0.42"
drag, startPoint x: 142, startPoint y: 490, endPoint x: 130, endPoint y: 490, distance: 11.9
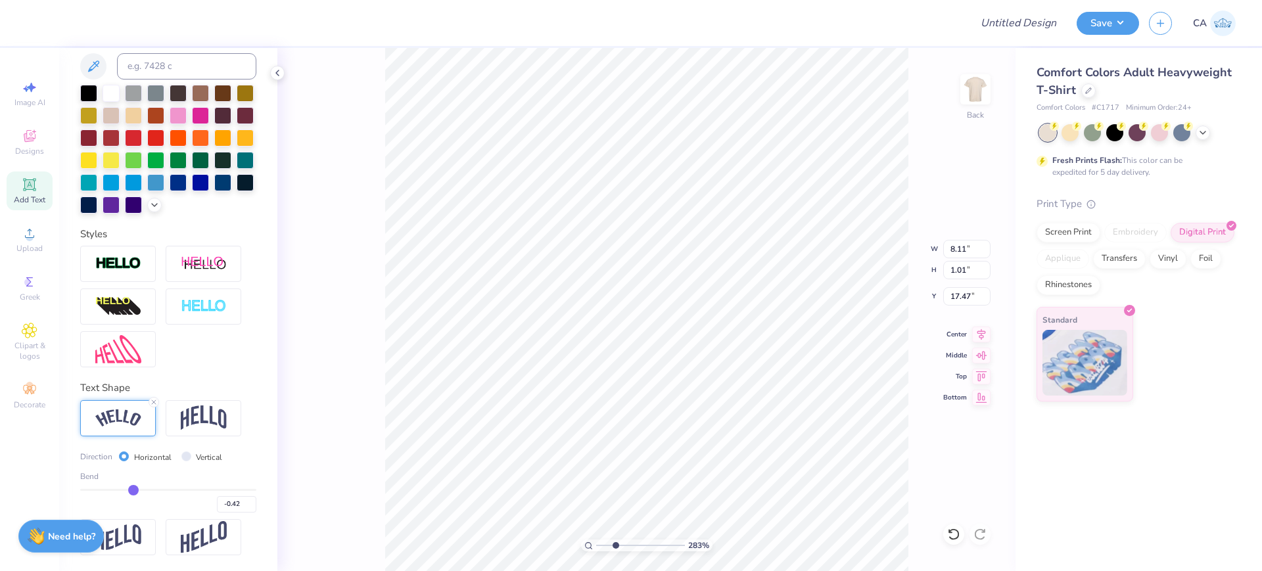
type input "-0.42"
click at [130, 490] on input "range" at bounding box center [168, 490] width 176 height 2
type input "8.34"
type input "1.41"
type input "17.27"
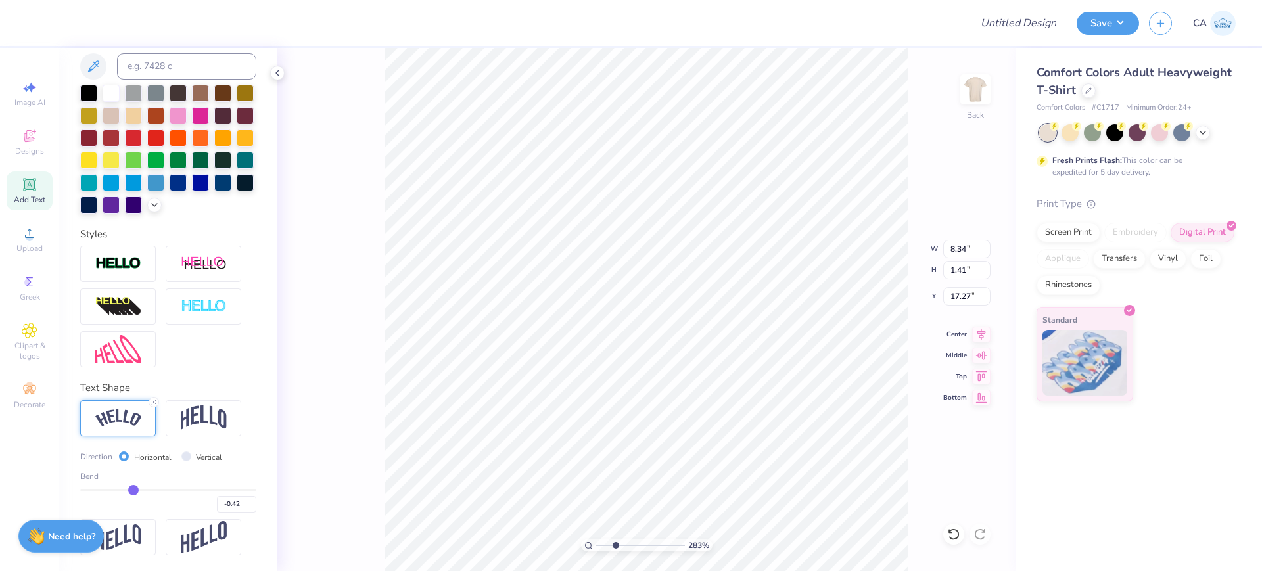
type input "-0.43"
type input "-0.45"
type input "-0.46"
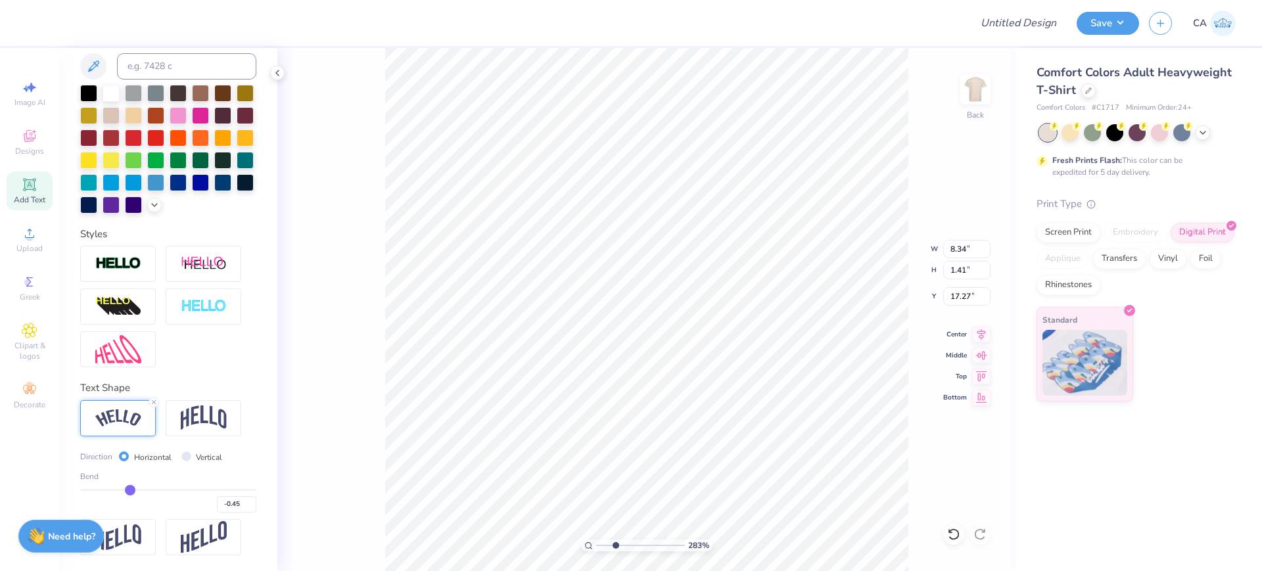
type input "-0.46"
type input "-0.47"
type input "-0.48"
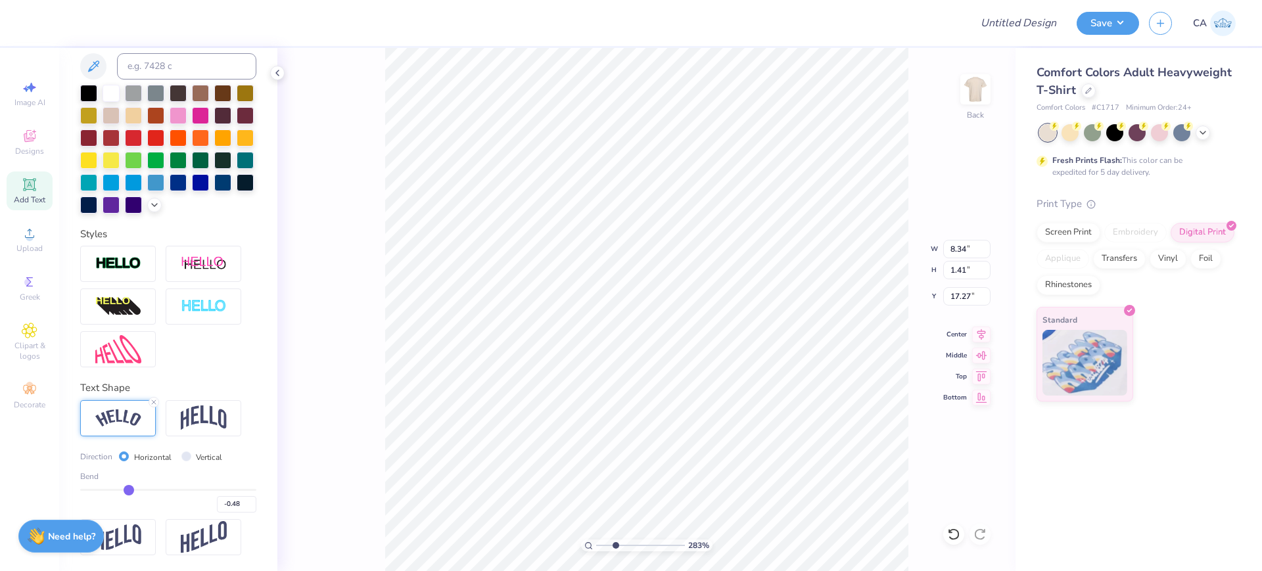
type input "-0.49"
type input "-0.5"
type input "-0.50"
type input "-0.51"
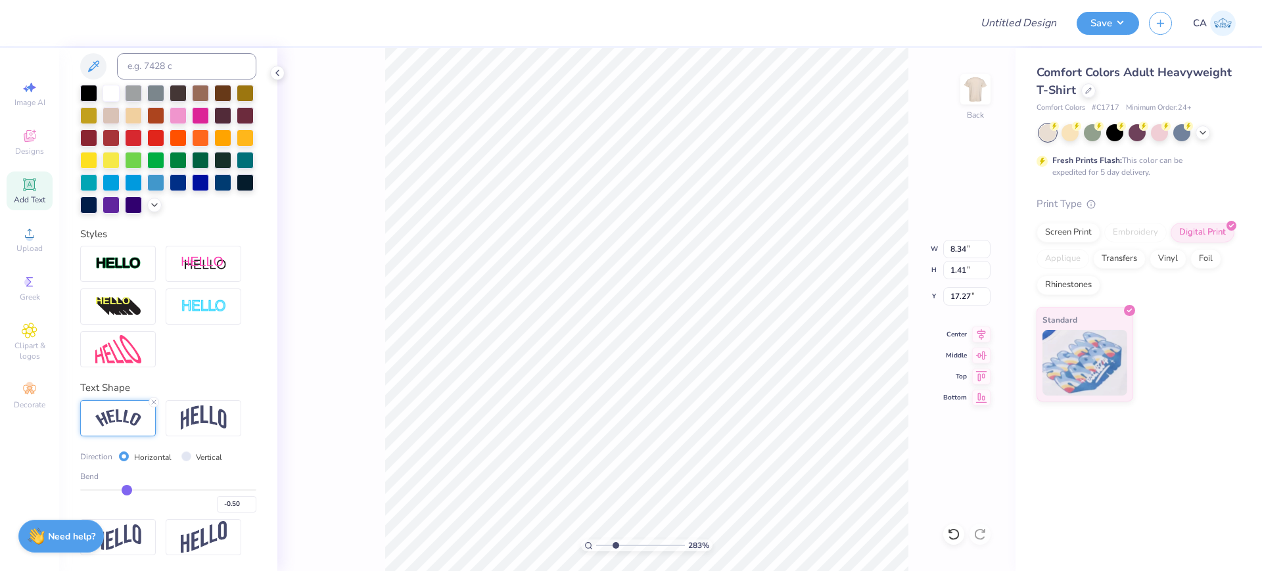
type input "-0.51"
type input "-0.52"
drag, startPoint x: 130, startPoint y: 490, endPoint x: 122, endPoint y: 488, distance: 8.1
type input "-0.52"
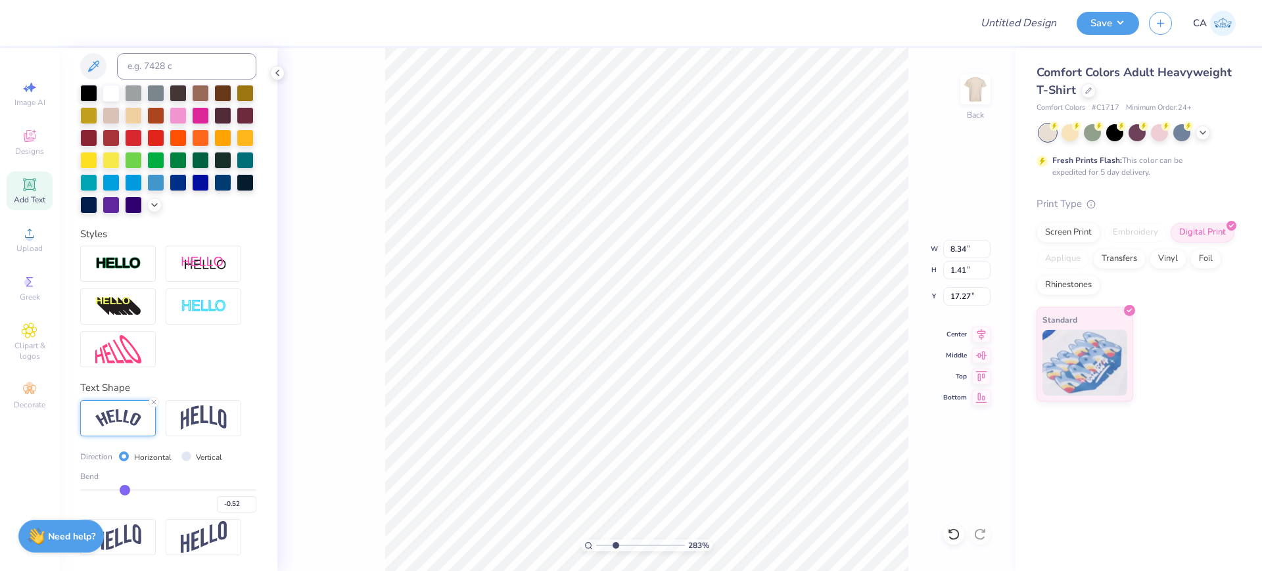
click at [122, 489] on input "range" at bounding box center [168, 490] width 176 height 2
type input "8.47"
type input "1.76"
type input "17.42"
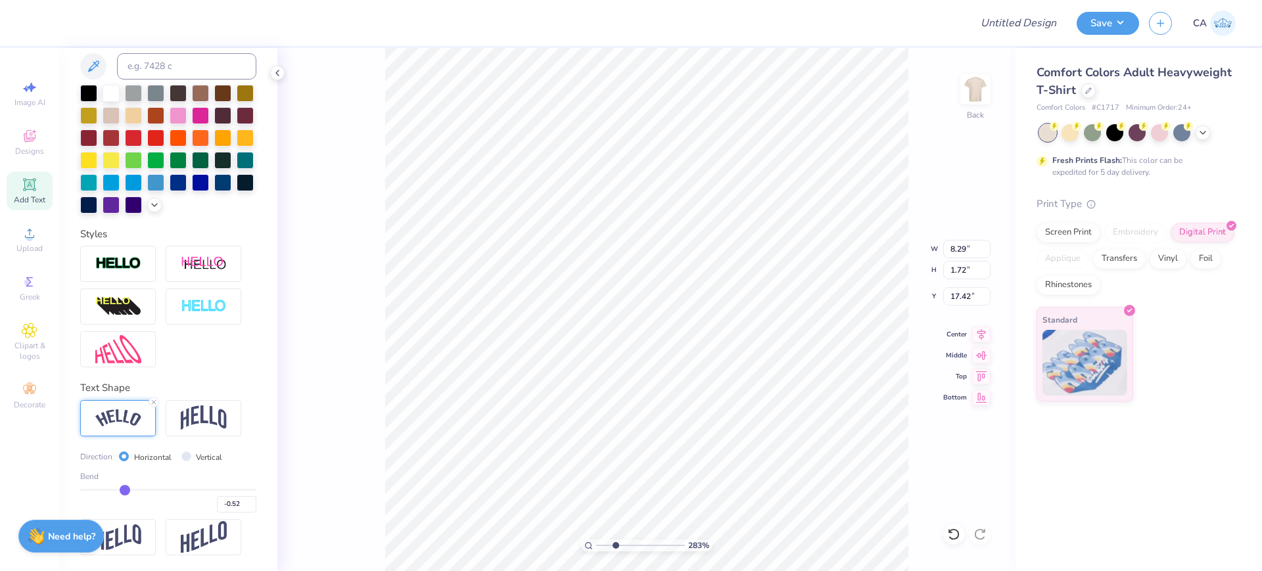
type input "8.29"
type input "1.72"
drag, startPoint x: 618, startPoint y: 550, endPoint x: 607, endPoint y: 547, distance: 11.5
type input "1.86"
click at [607, 547] on input "range" at bounding box center [640, 546] width 89 height 12
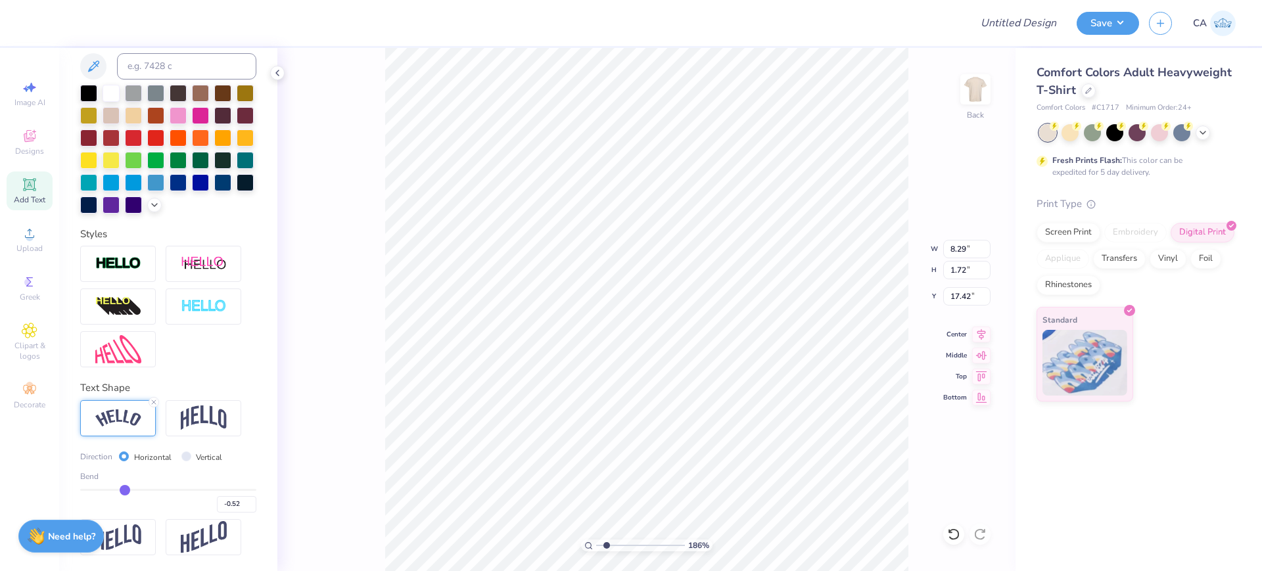
type input "10.33"
type input "13.20"
type input "5.90"
click at [626, 456] on li "Ungroup" at bounding box center [637, 453] width 103 height 26
click at [960, 257] on input "9.69" at bounding box center [966, 249] width 47 height 18
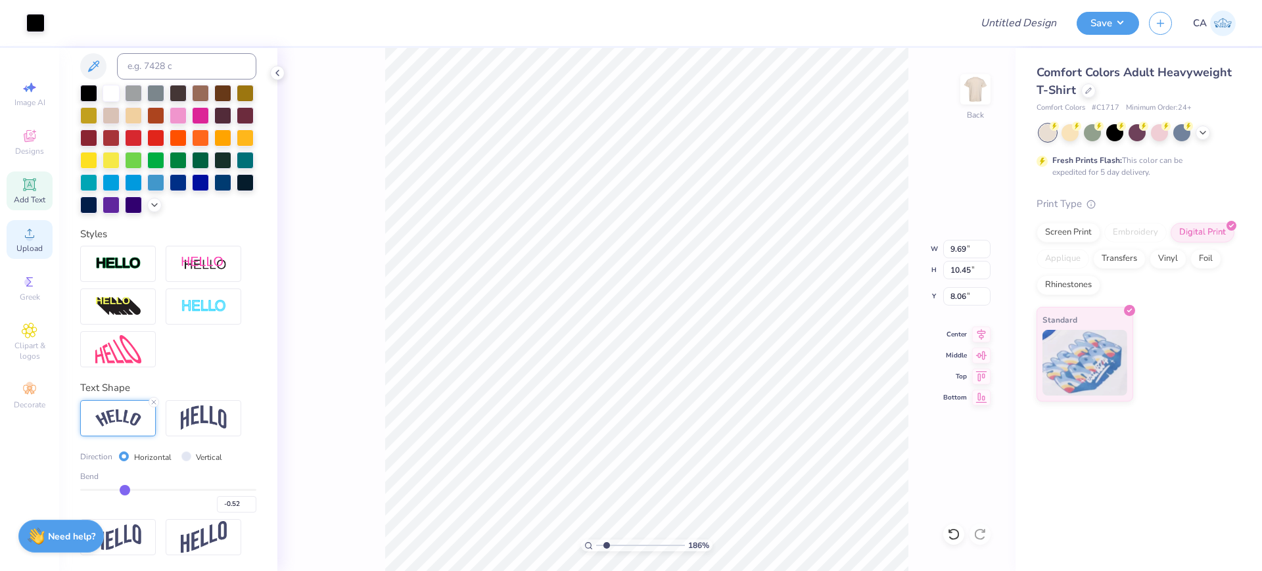
click at [34, 245] on span "Upload" at bounding box center [29, 248] width 26 height 11
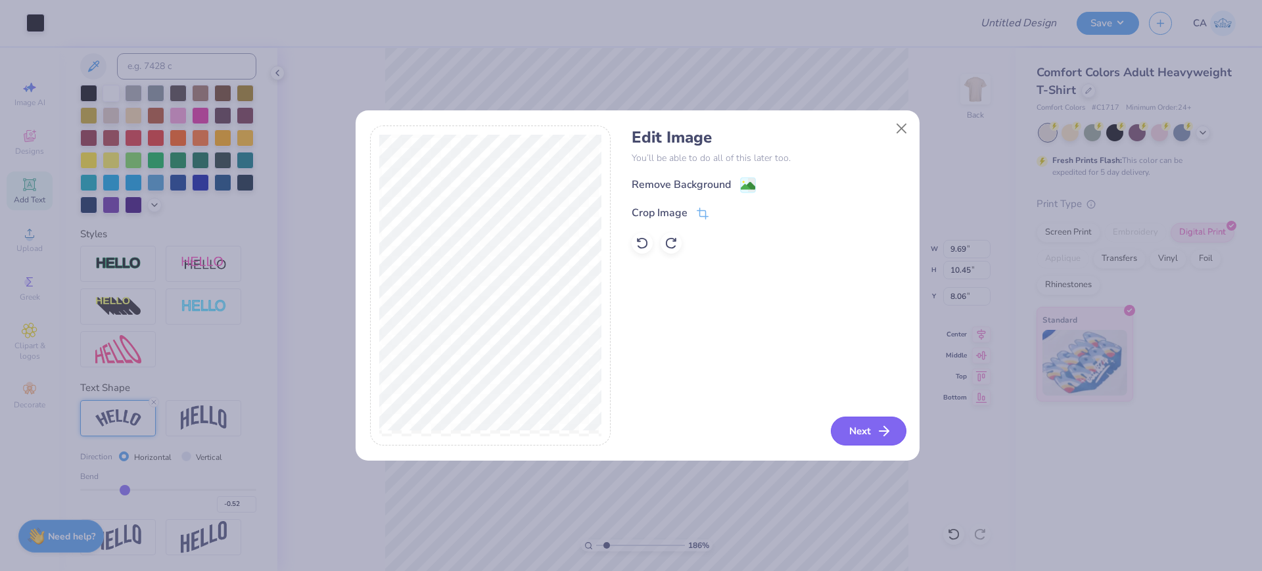
click at [859, 423] on button "Next" at bounding box center [869, 431] width 76 height 29
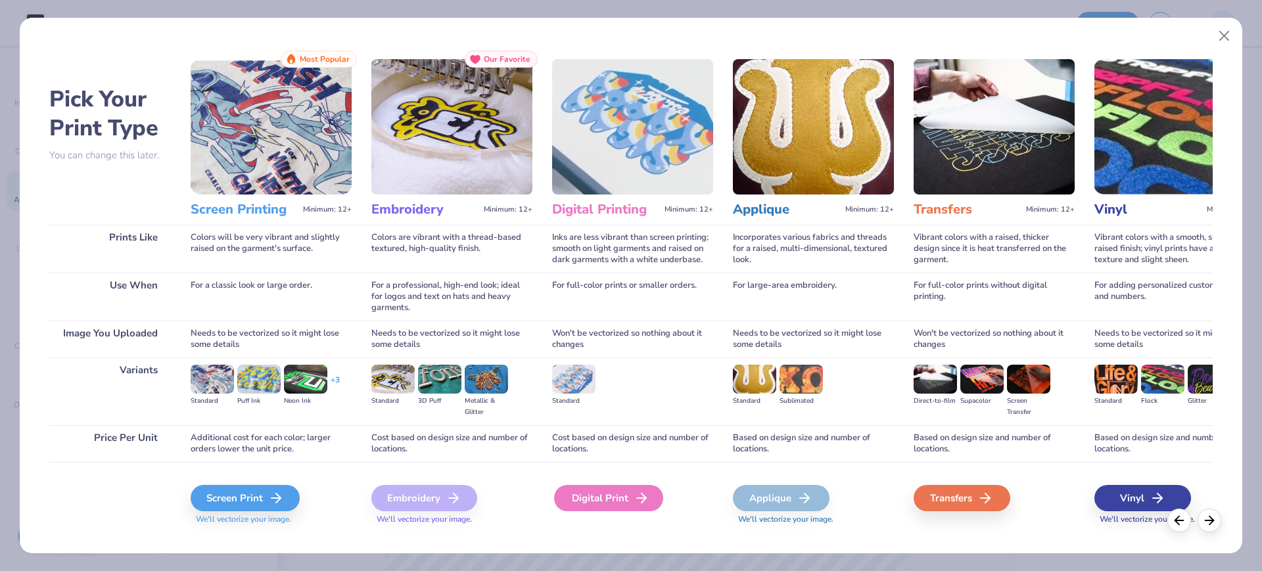
click at [600, 500] on div "Digital Print" at bounding box center [608, 498] width 109 height 26
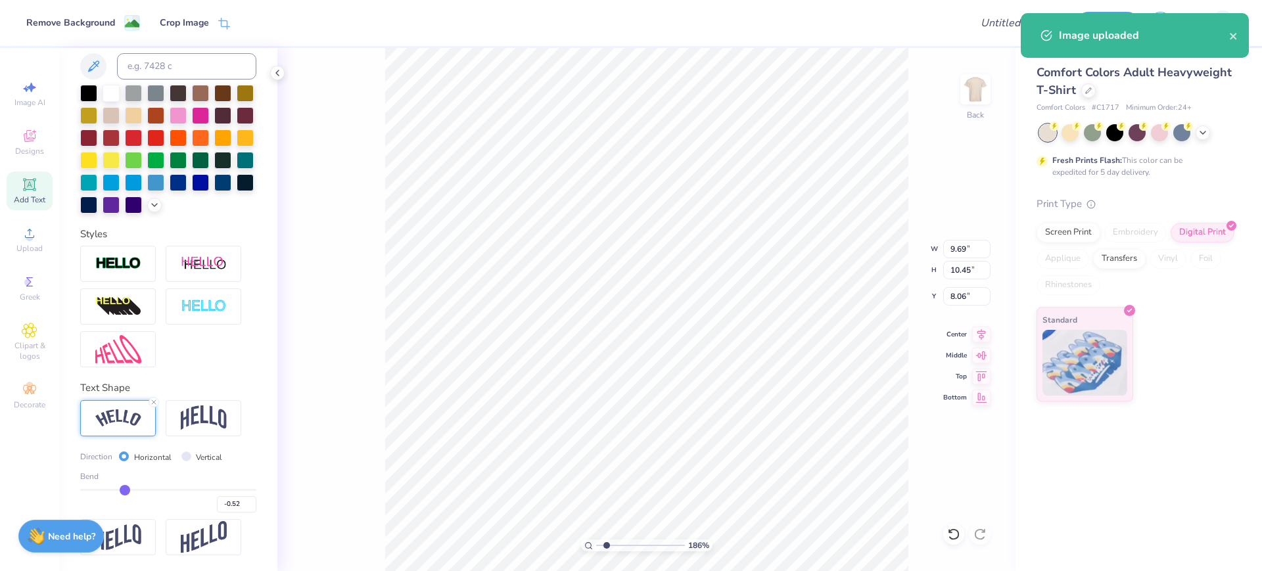
type input "14.17"
type input "15.31"
type input "4.85"
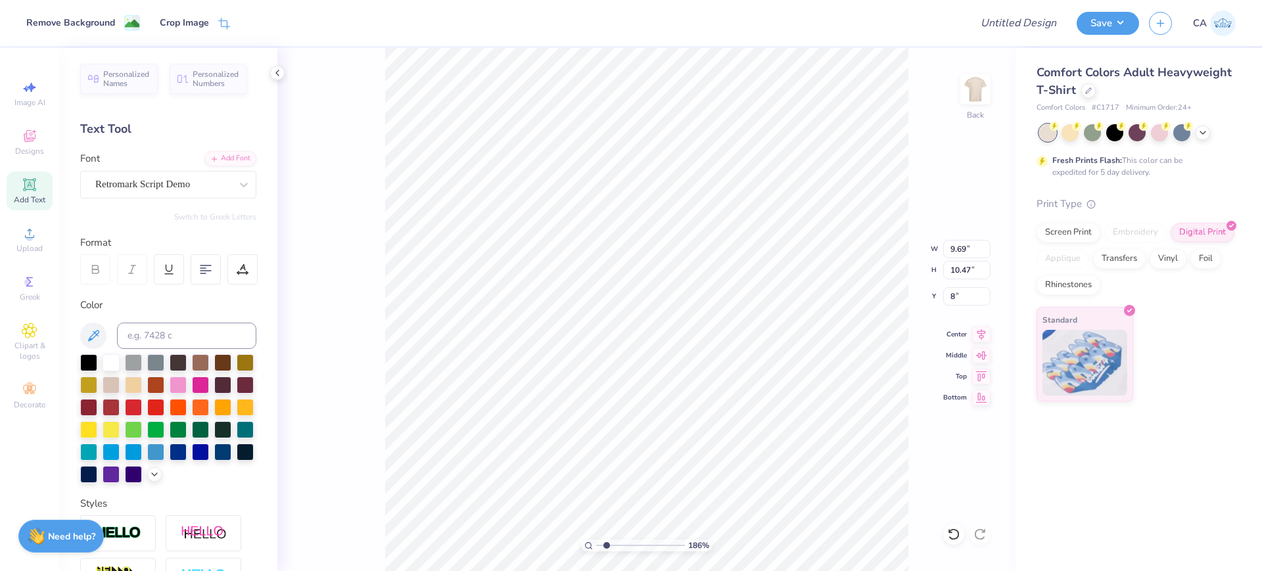
scroll to position [292, 0]
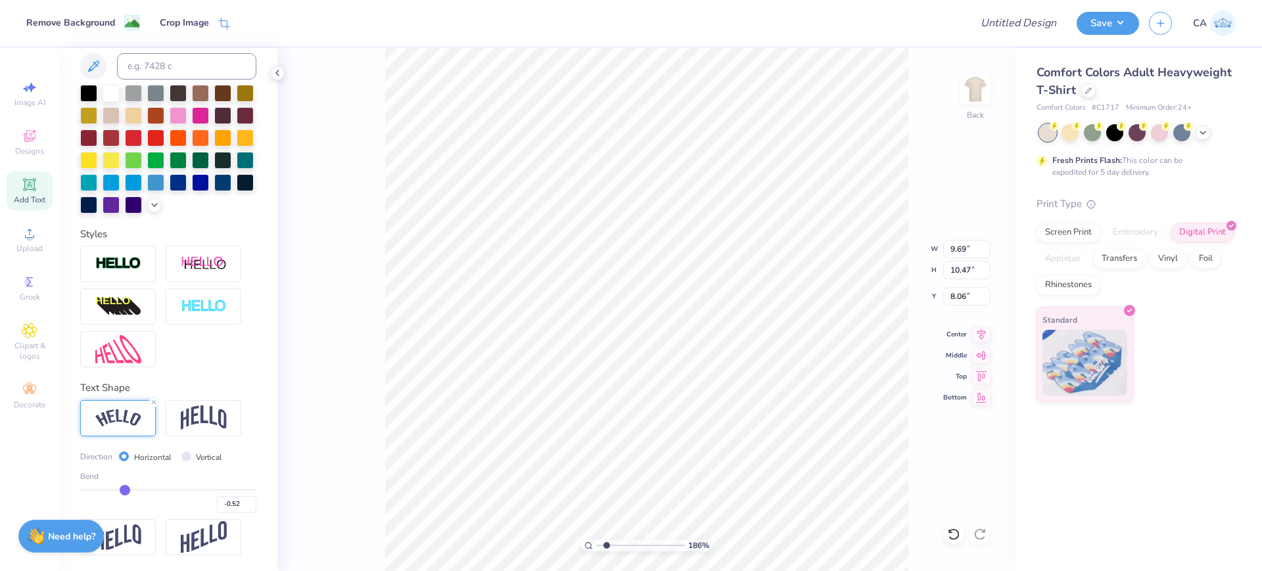
type input "8.06"
click at [974, 332] on icon at bounding box center [981, 333] width 18 height 16
